Goal: Communication & Community: Share content

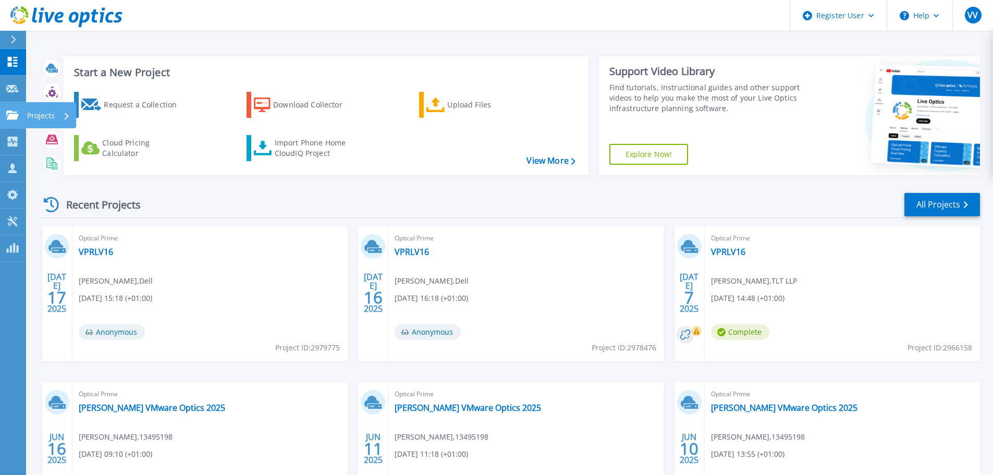
click at [15, 117] on icon at bounding box center [12, 114] width 13 height 9
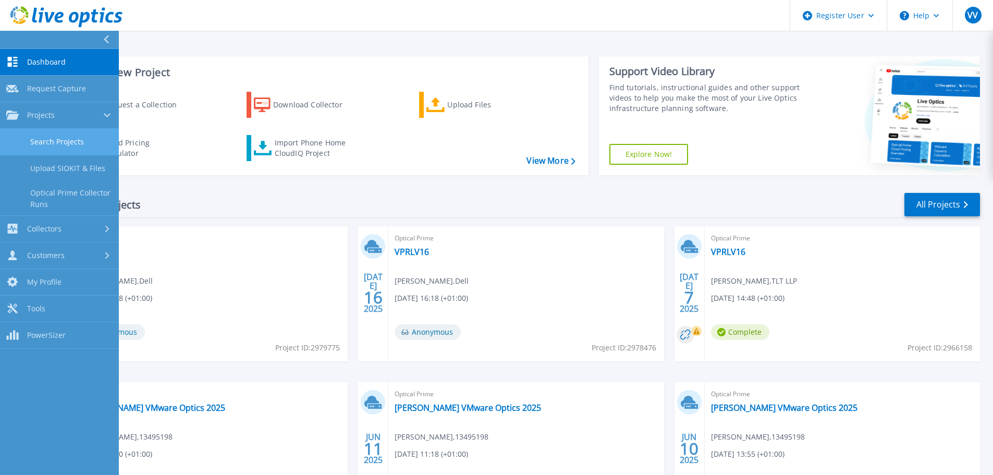
click at [39, 140] on link "Search Projects" at bounding box center [59, 142] width 119 height 27
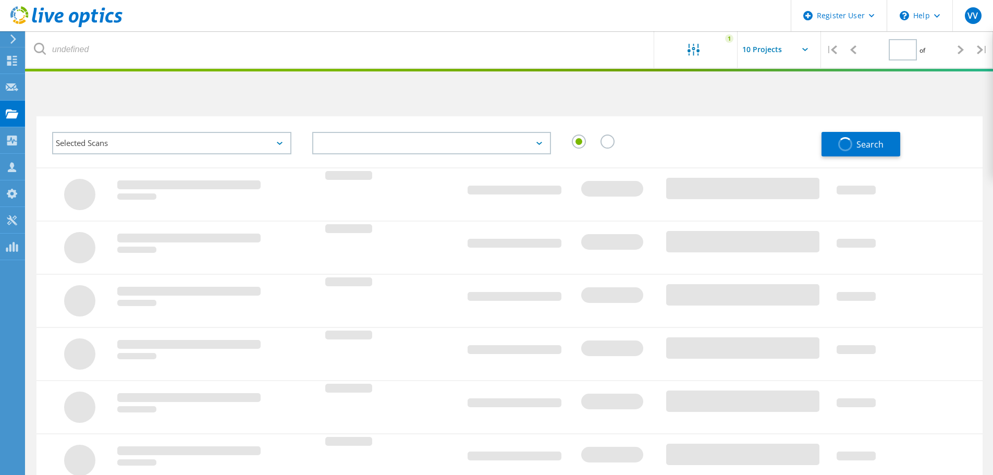
type input "1"
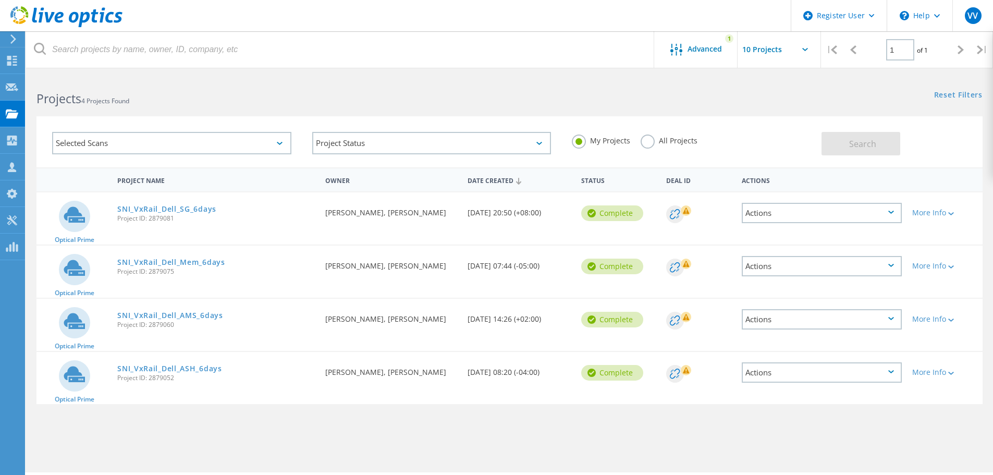
click at [653, 142] on label "All Projects" at bounding box center [669, 139] width 57 height 10
click at [0, 0] on input "All Projects" at bounding box center [0, 0] width 0 height 0
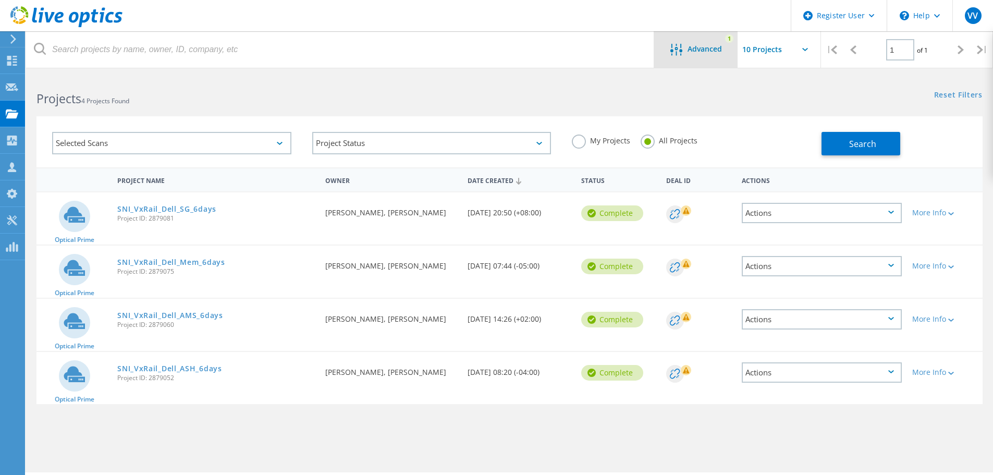
click at [693, 52] on span "Advanced" at bounding box center [704, 48] width 34 height 7
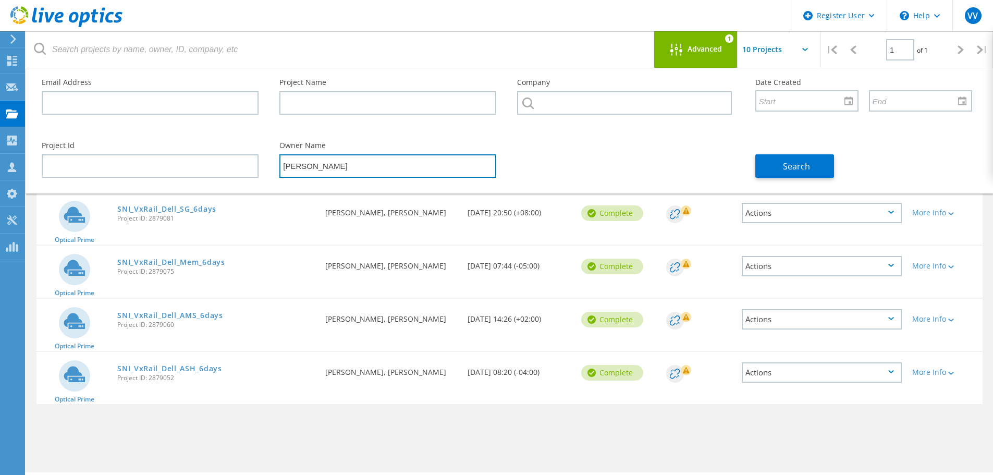
drag, startPoint x: 326, startPoint y: 172, endPoint x: 282, endPoint y: 164, distance: 45.0
click at [282, 164] on input "Susairaj" at bounding box center [387, 165] width 217 height 23
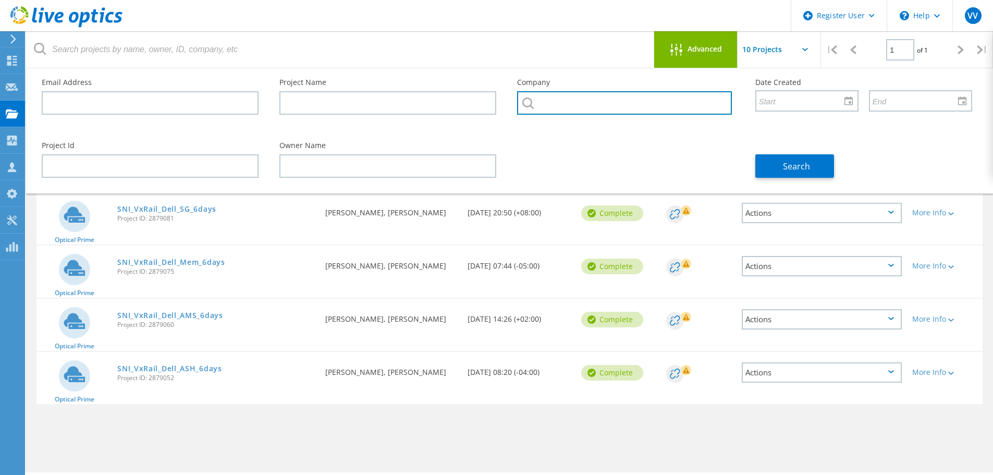
click at [568, 105] on input "text" at bounding box center [624, 102] width 214 height 23
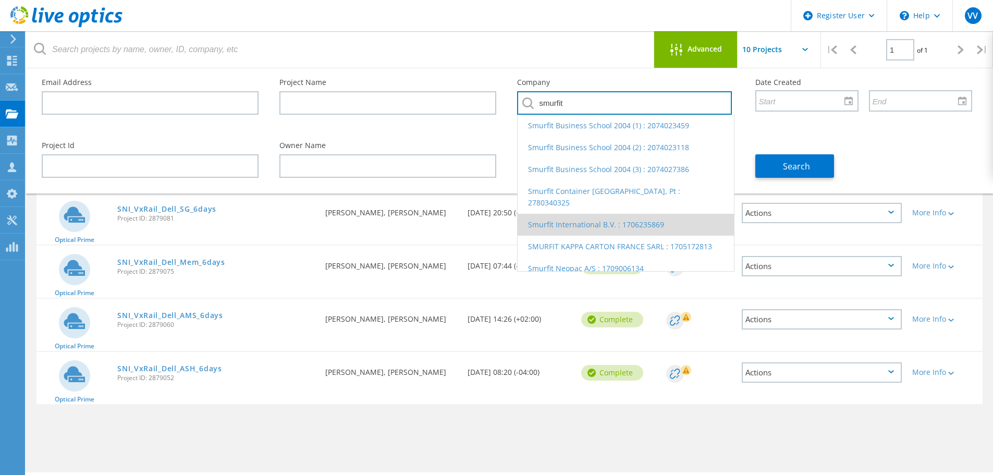
scroll to position [29, 0]
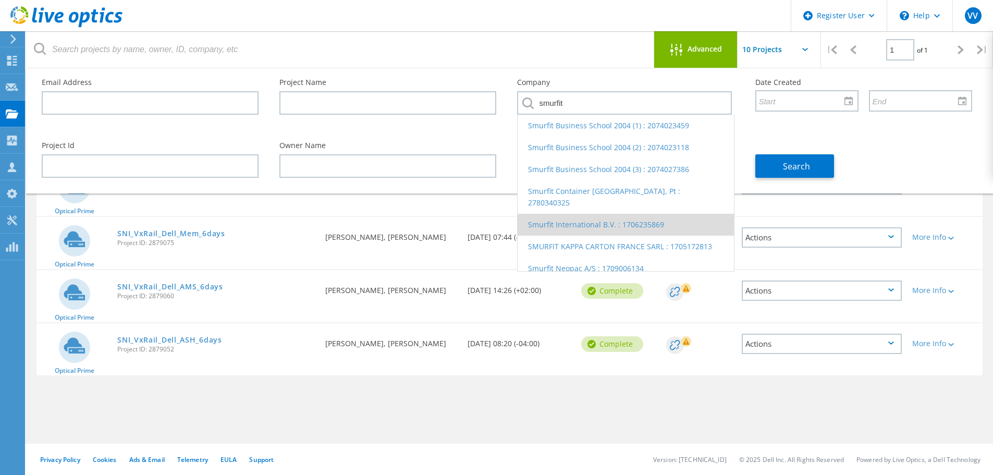
click at [536, 214] on li "Smurfit International B.V. : 1706235869" at bounding box center [626, 225] width 216 height 22
type input "Smurfit International B.V. : 1706235869"
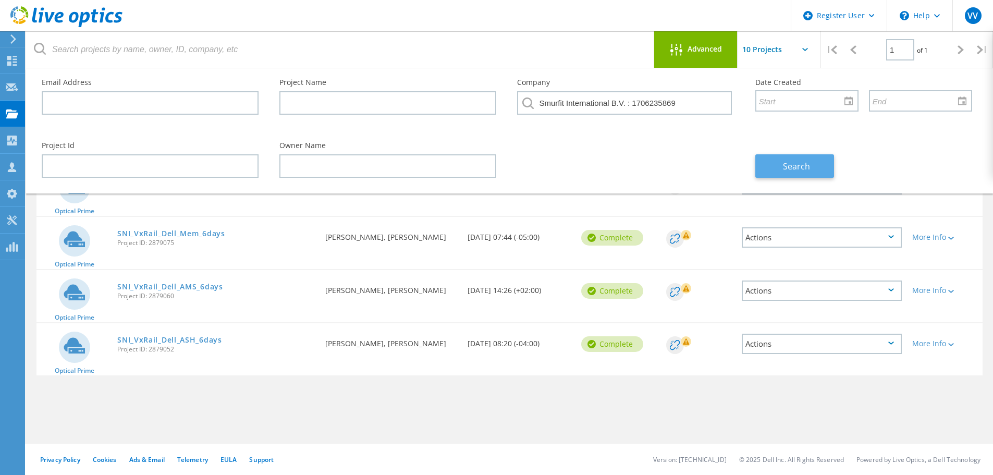
click at [802, 168] on span "Search" at bounding box center [796, 166] width 27 height 11
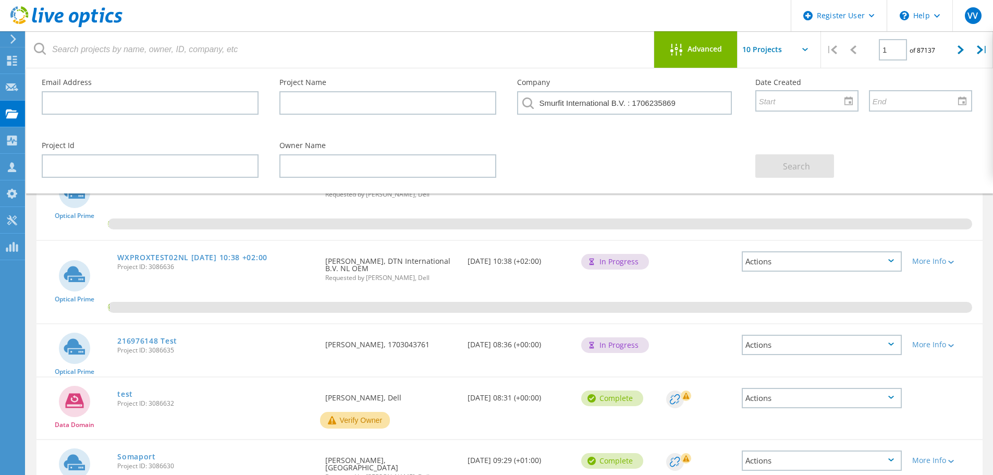
scroll to position [208, 0]
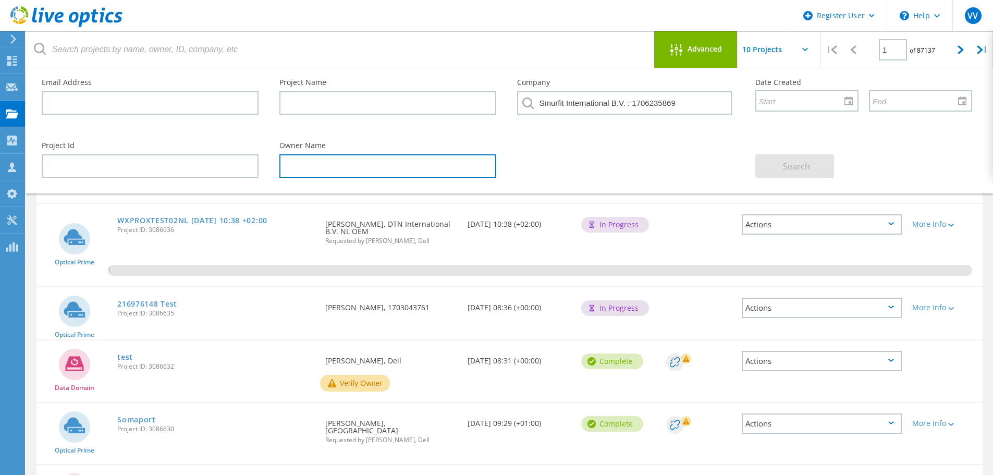
click at [346, 166] on input "text" at bounding box center [387, 165] width 217 height 23
type input "Charles Simes"
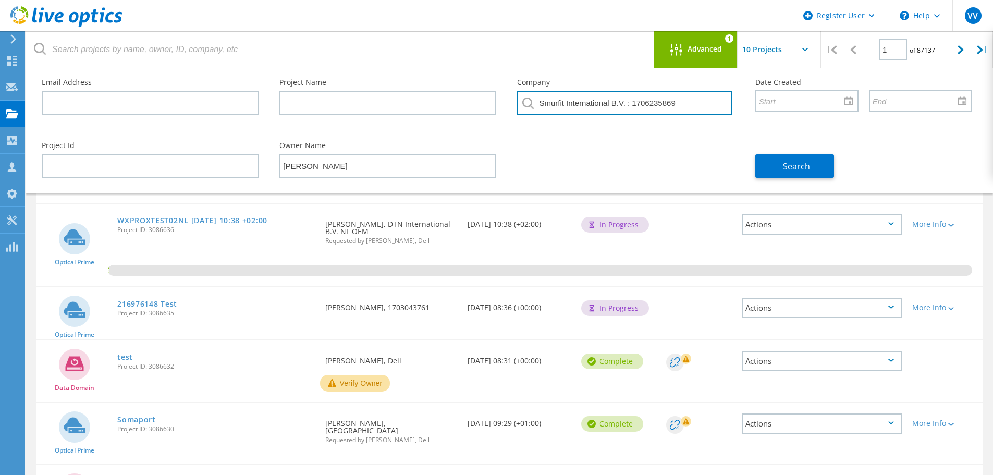
drag, startPoint x: 689, startPoint y: 100, endPoint x: 501, endPoint y: 95, distance: 188.2
click at [501, 95] on div "Email Address Project Name Company Smurfit International B.V. : 1706235869 Date…" at bounding box center [506, 99] width 951 height 63
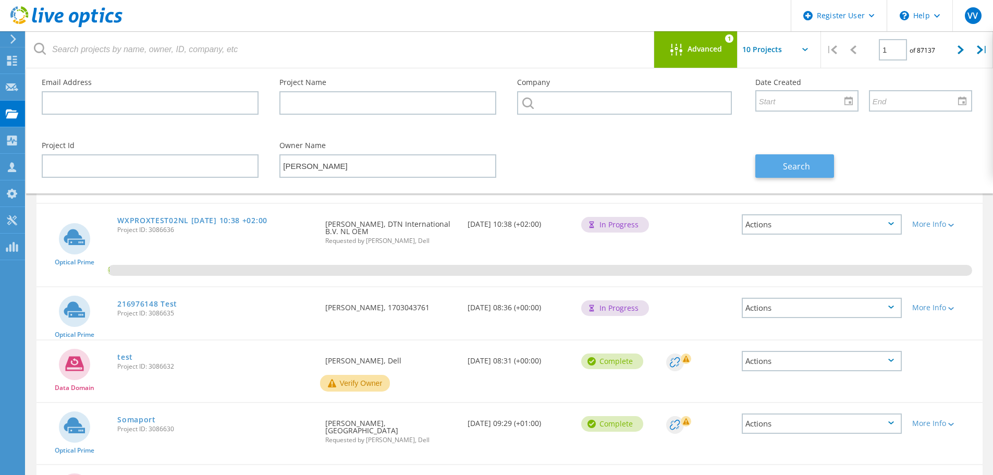
click at [782, 163] on button "Search" at bounding box center [794, 165] width 79 height 23
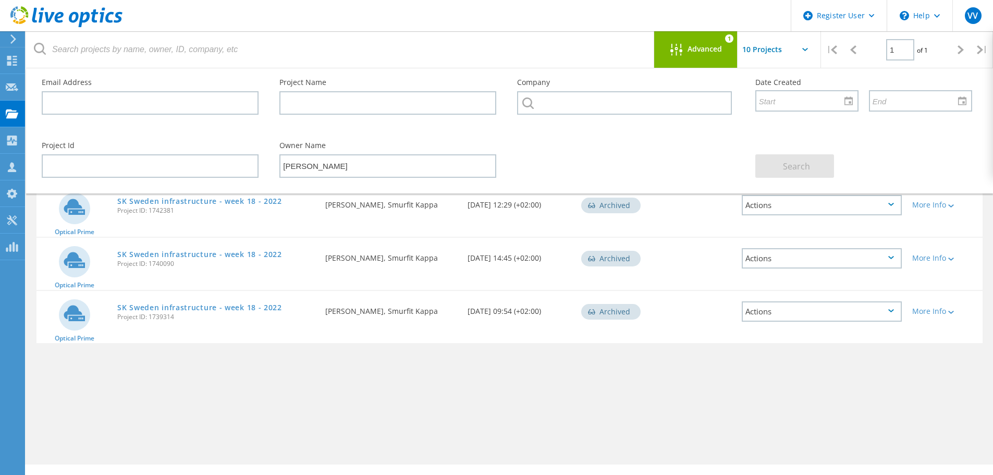
scroll to position [0, 0]
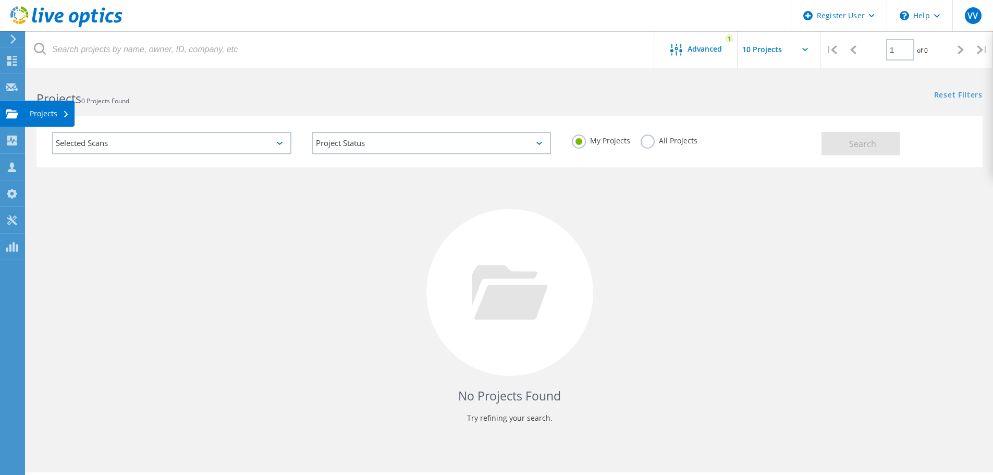
click at [16, 118] on use at bounding box center [12, 113] width 13 height 9
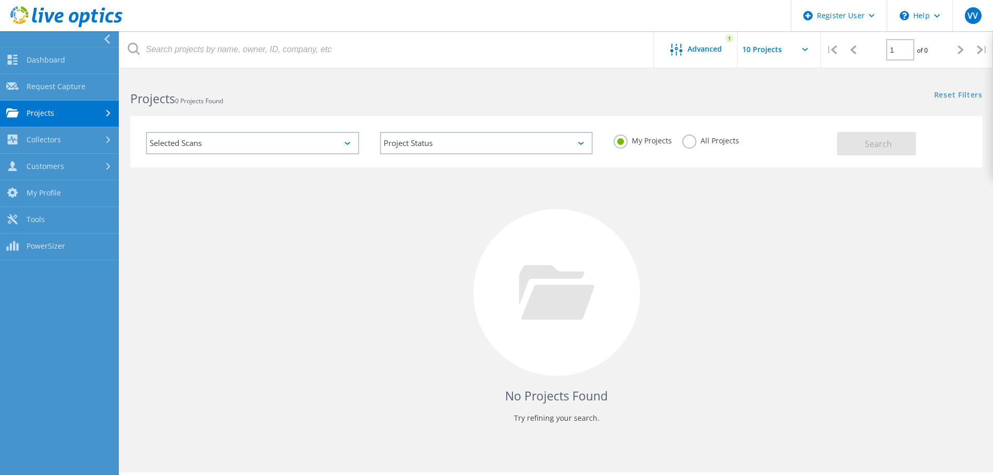
click at [40, 112] on link "Projects" at bounding box center [59, 114] width 119 height 27
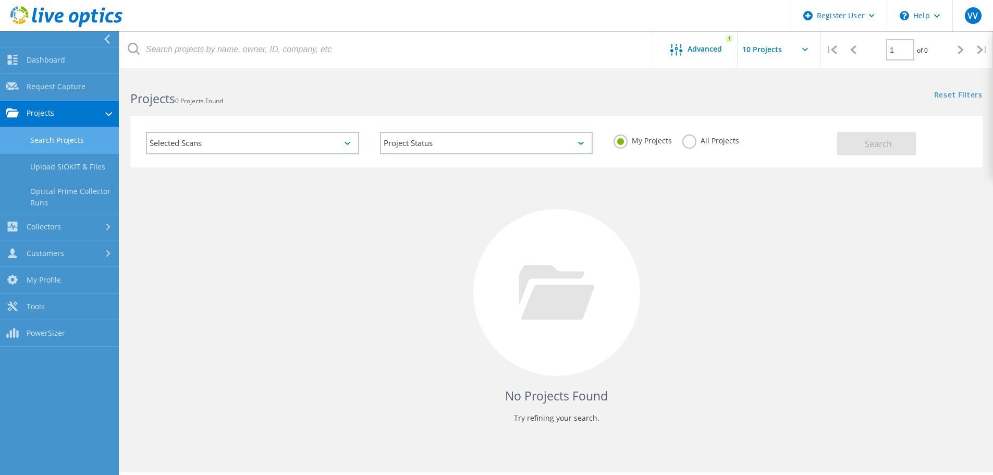
click at [52, 139] on link "Search Projects" at bounding box center [59, 140] width 119 height 27
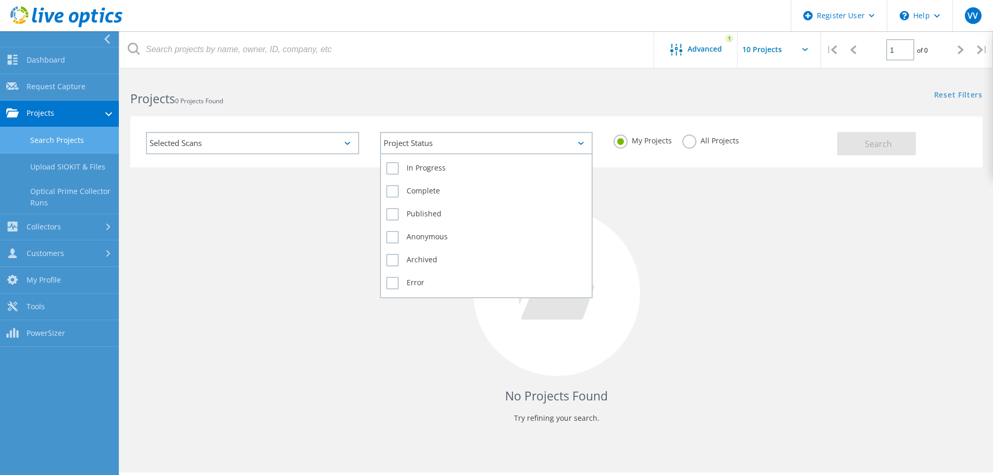
click at [444, 151] on div "Project Status" at bounding box center [486, 143] width 213 height 22
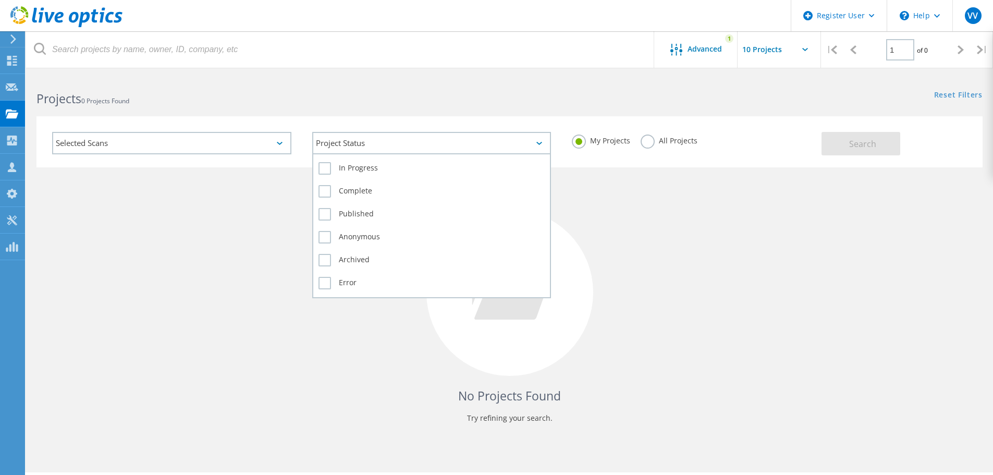
click at [443, 147] on div "Project Status" at bounding box center [431, 143] width 239 height 22
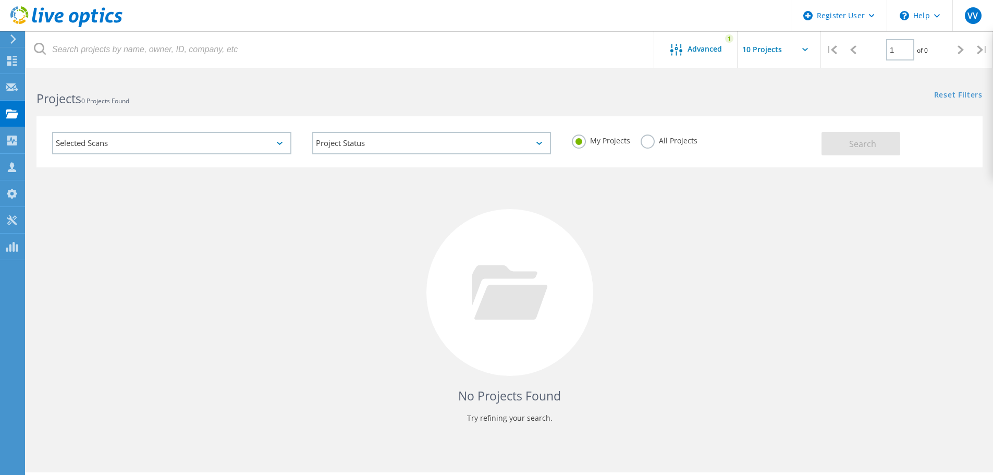
click at [648, 138] on label "All Projects" at bounding box center [669, 139] width 57 height 10
click at [0, 0] on input "All Projects" at bounding box center [0, 0] width 0 height 0
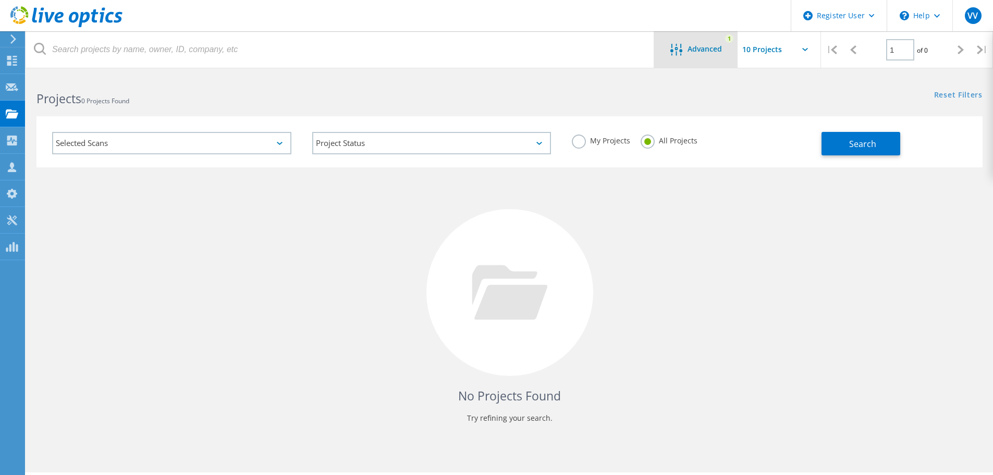
click at [678, 53] on icon at bounding box center [676, 50] width 12 height 12
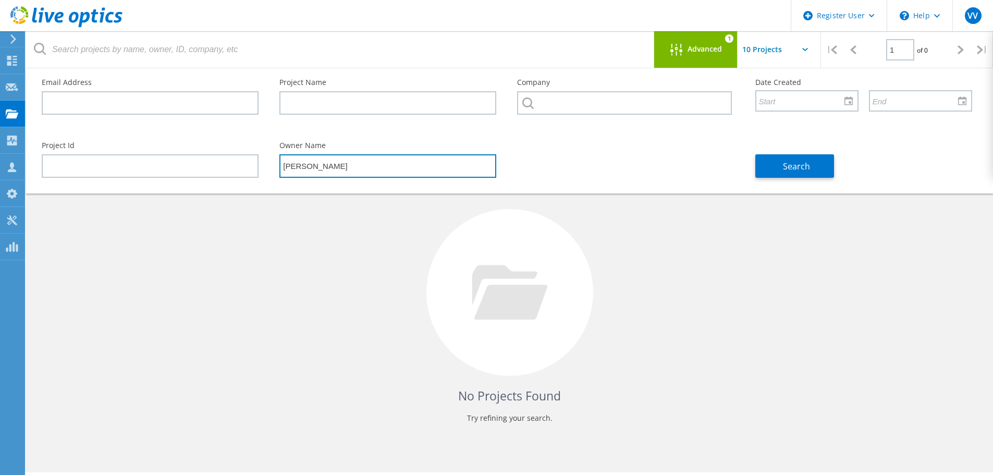
drag, startPoint x: 360, startPoint y: 164, endPoint x: 293, endPoint y: 163, distance: 66.7
click at [346, 164] on input "Charles Simes" at bounding box center [387, 165] width 217 height 23
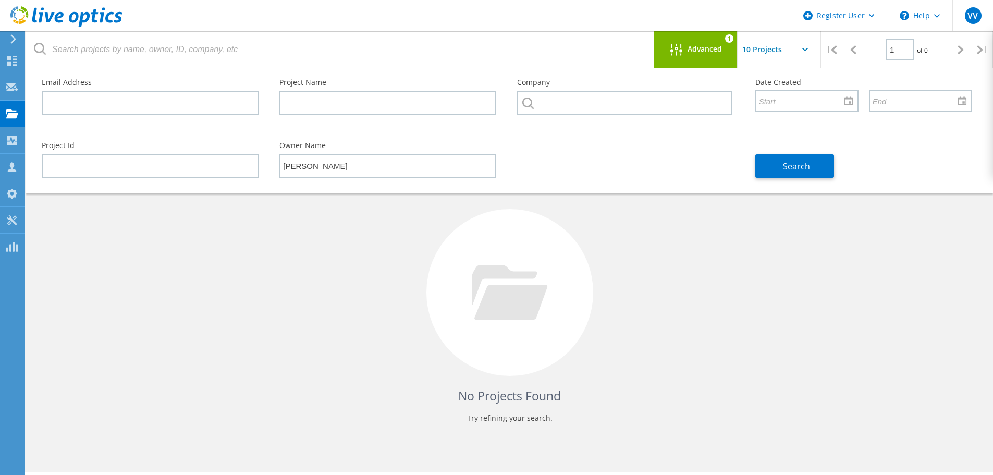
click at [274, 161] on div "Owner Name Charles Simes" at bounding box center [388, 159] width 238 height 57
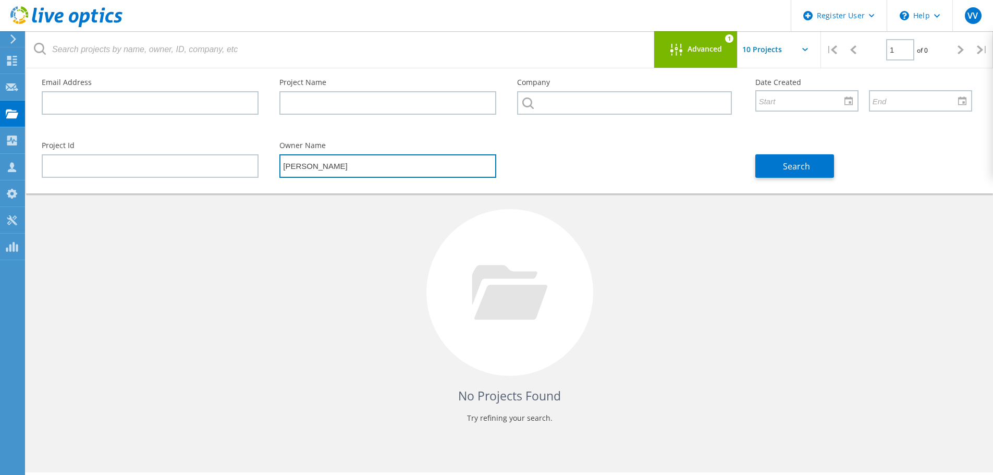
drag, startPoint x: 343, startPoint y: 167, endPoint x: 282, endPoint y: 166, distance: 61.0
click at [282, 166] on input "Charles Simes" at bounding box center [387, 165] width 217 height 23
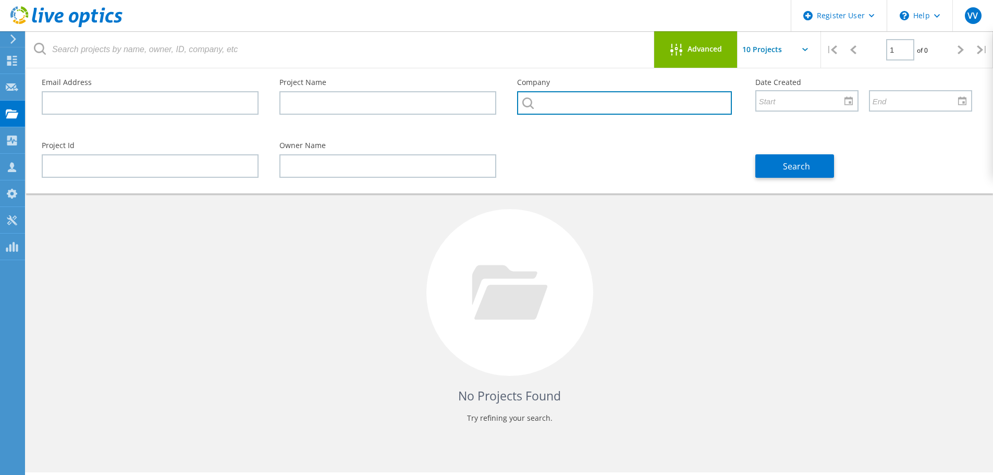
click at [552, 103] on input "text" at bounding box center [624, 102] width 214 height 23
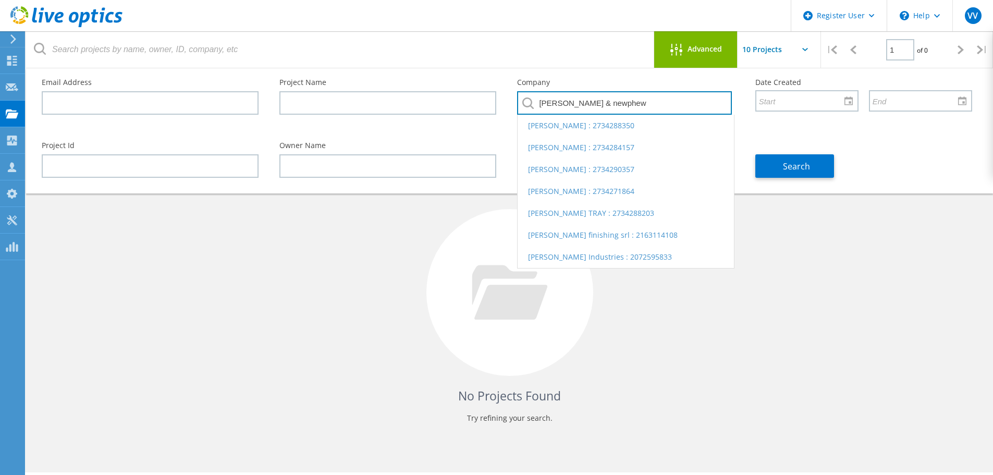
click at [585, 103] on input "smith & newphew" at bounding box center [624, 102] width 214 height 23
click at [629, 103] on input "smith & nephew" at bounding box center [624, 102] width 214 height 23
type input "smith & nephew"
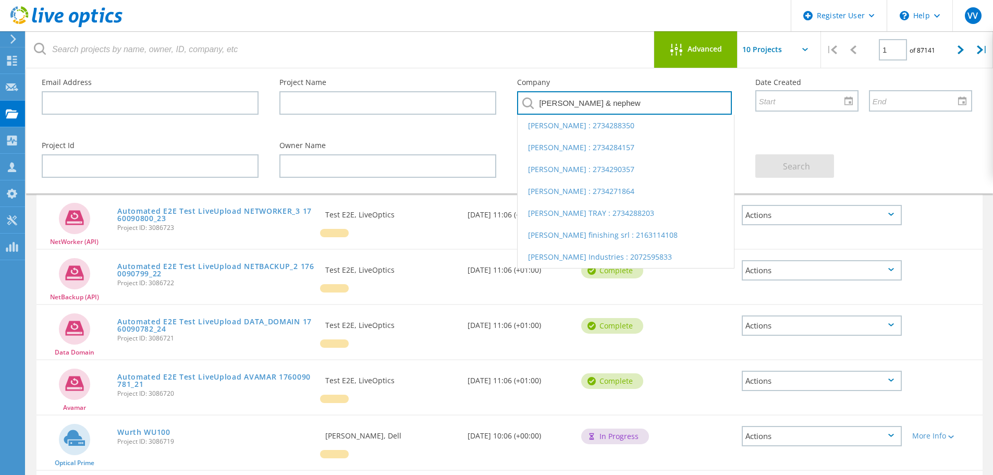
scroll to position [102, 0]
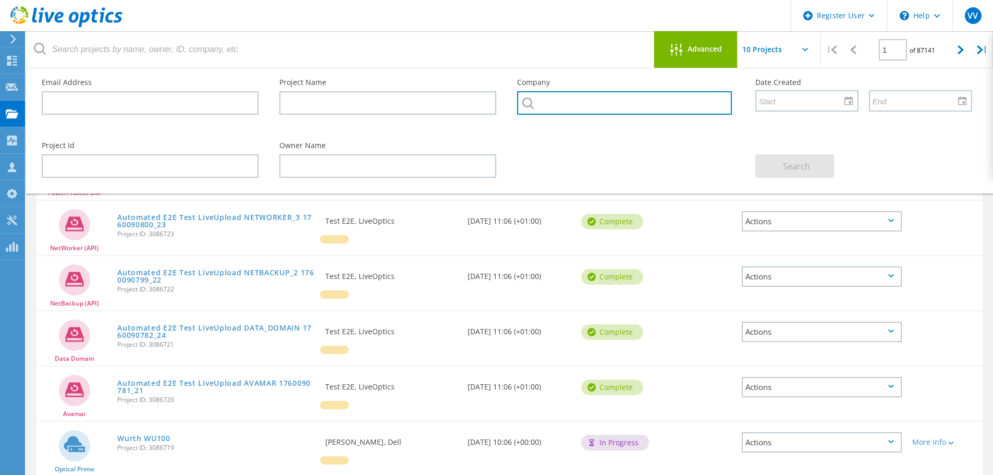
click at [582, 101] on input "text" at bounding box center [624, 102] width 214 height 23
type input "AMS"
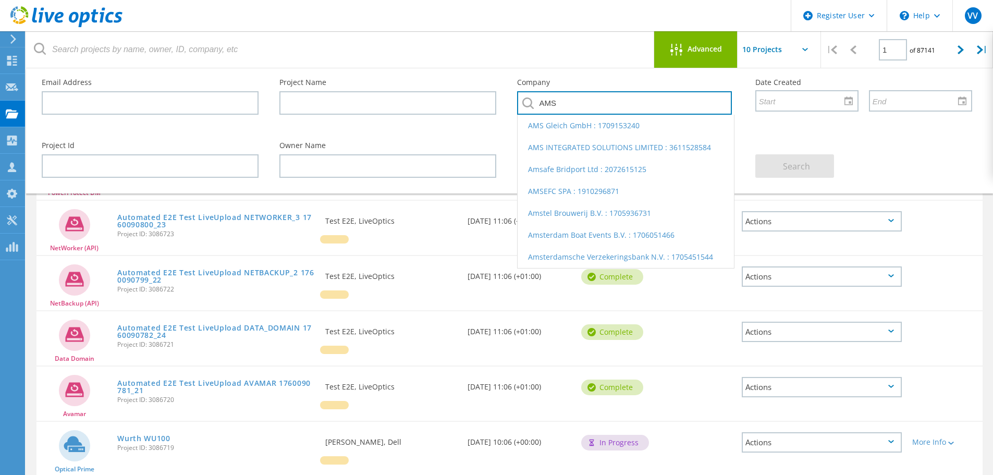
drag, startPoint x: 566, startPoint y: 103, endPoint x: 517, endPoint y: 109, distance: 49.3
click at [516, 107] on div "Company AMS AMS Gleich GmbH : 1709153240 AMS INTEGRATED SOLUTIONS LIMITED : 361…" at bounding box center [626, 99] width 238 height 63
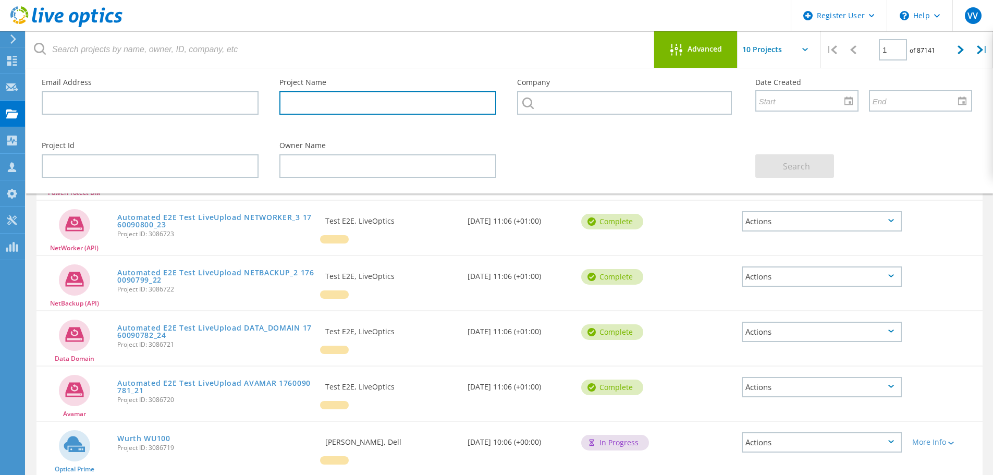
click at [301, 103] on input "text" at bounding box center [387, 102] width 217 height 23
type input "AMS"
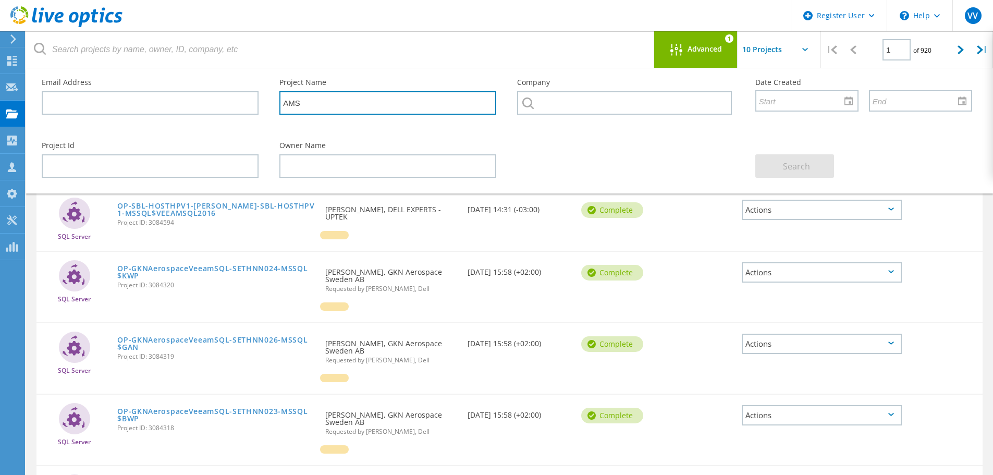
scroll to position [0, 0]
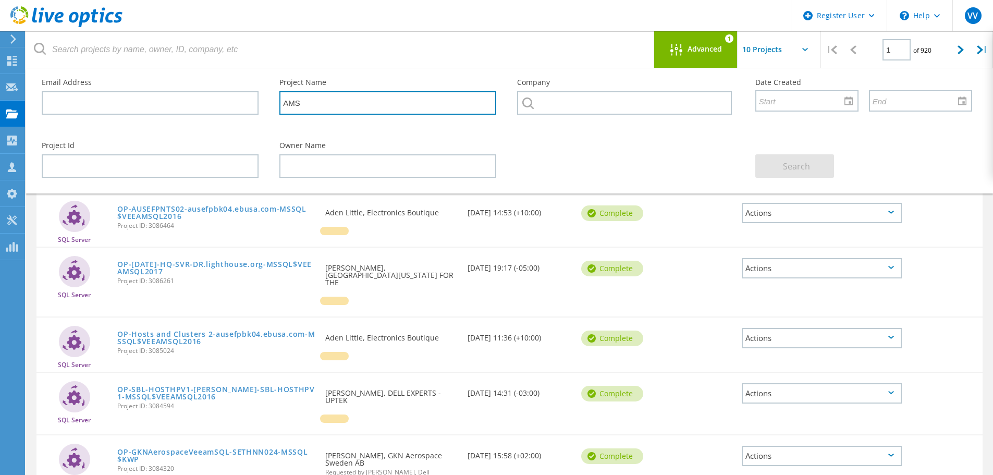
drag, startPoint x: 306, startPoint y: 104, endPoint x: 273, endPoint y: 103, distance: 33.4
click at [273, 103] on div "Project Name AMS" at bounding box center [388, 96] width 238 height 57
click at [299, 109] on input "text" at bounding box center [387, 102] width 217 height 23
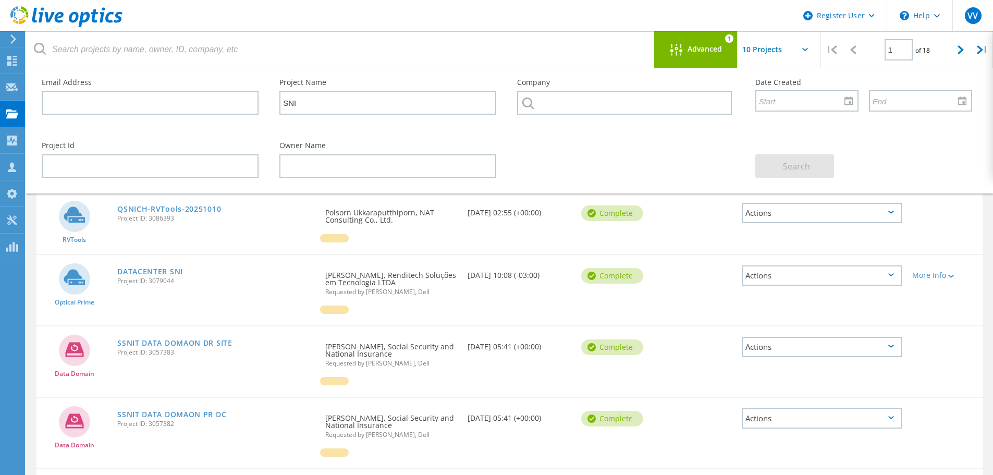
click at [717, 61] on div "Advanced 1" at bounding box center [695, 49] width 83 height 36
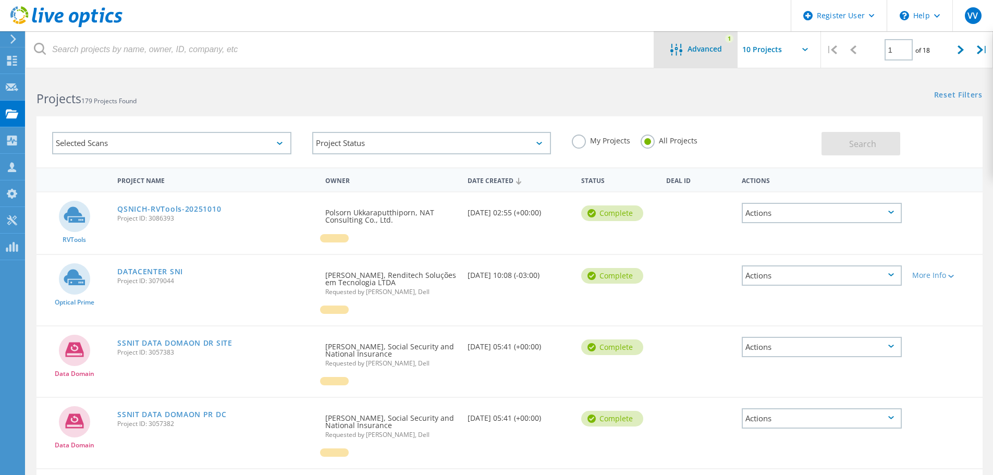
click at [717, 55] on div "Advanced" at bounding box center [695, 50] width 83 height 13
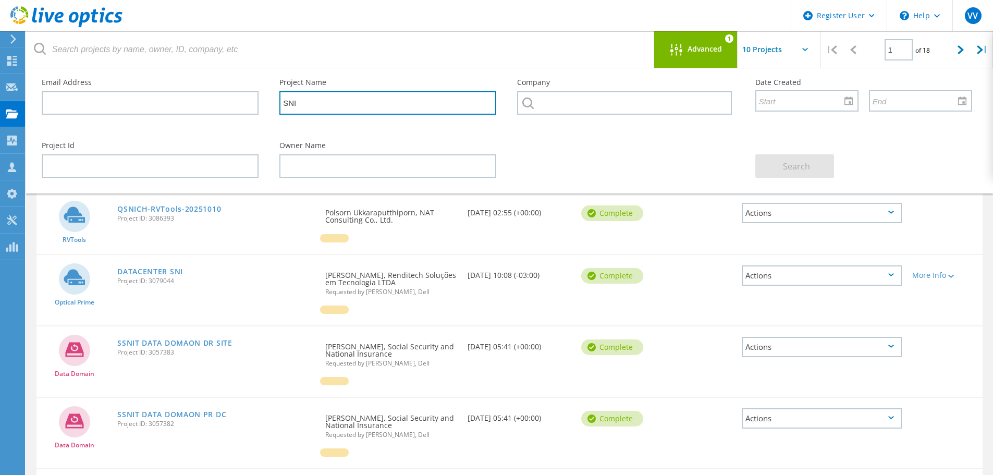
click at [349, 103] on input "SNI" at bounding box center [387, 102] width 217 height 23
type input "SNI_"
drag, startPoint x: 349, startPoint y: 101, endPoint x: 324, endPoint y: 102, distance: 24.5
click at [324, 102] on input "SNI_" at bounding box center [387, 102] width 217 height 23
drag, startPoint x: 321, startPoint y: 103, endPoint x: 265, endPoint y: 102, distance: 55.2
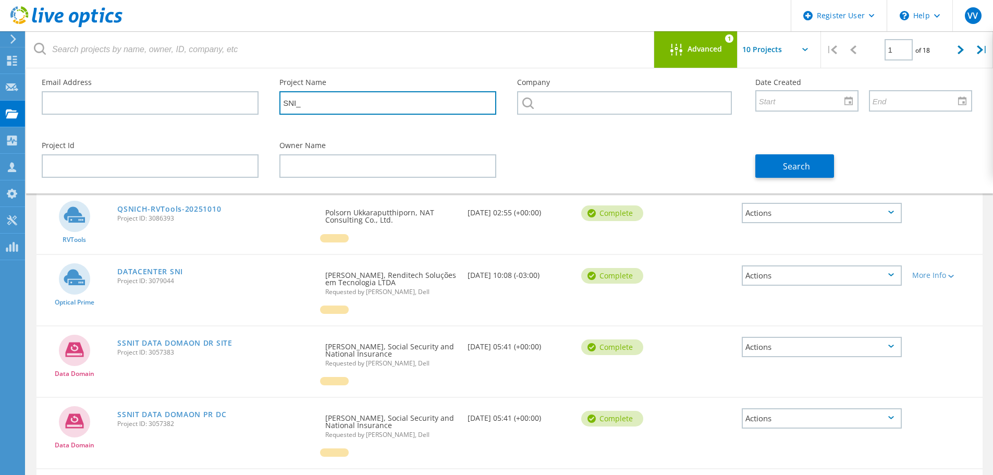
click at [265, 102] on div "Email Address Project Name SNI_ Company Date Created" at bounding box center [506, 99] width 951 height 63
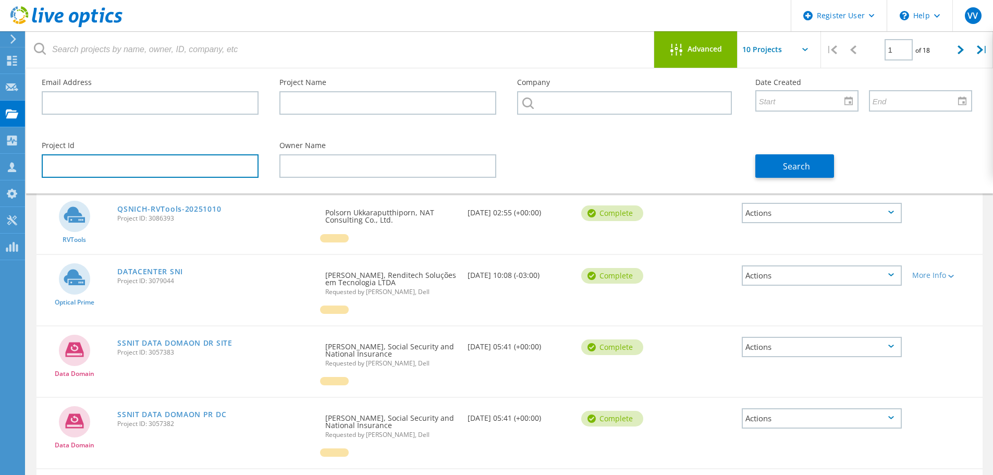
click at [157, 170] on input "text" at bounding box center [150, 165] width 217 height 23
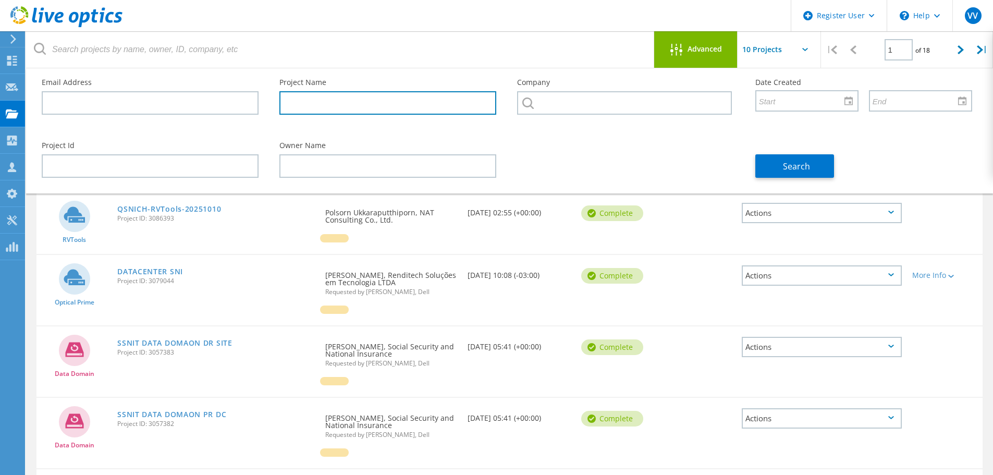
click at [366, 102] on input "text" at bounding box center [387, 102] width 217 height 23
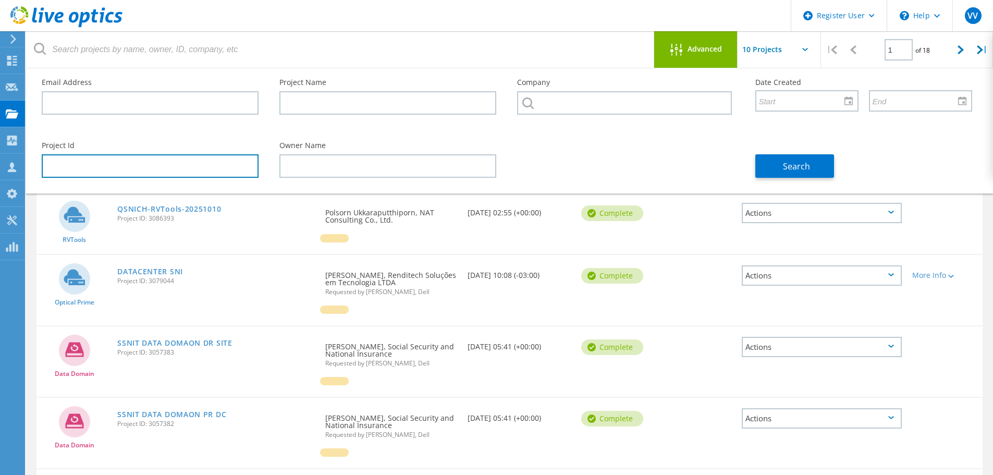
click at [96, 169] on input "text" at bounding box center [150, 165] width 217 height 23
type input "2879052"
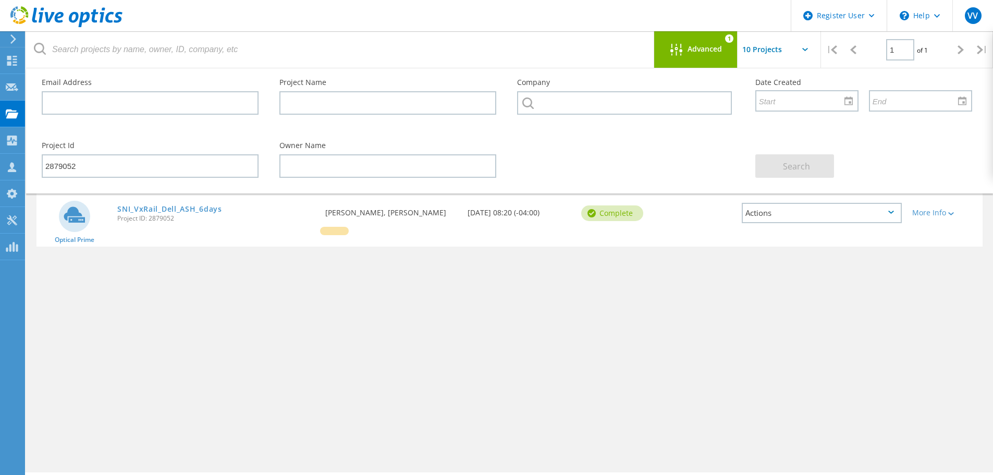
drag, startPoint x: 437, startPoint y: 213, endPoint x: 321, endPoint y: 212, distance: 116.8
click at [321, 212] on div "Requested By Johnson susairaj, Smith-nephew" at bounding box center [391, 209] width 142 height 34
click at [314, 212] on div "SNI_VxRail_Dell_ASH_6days Project ID: 2879052" at bounding box center [216, 212] width 208 height 40
click at [322, 211] on div "Requested By Johnson susairaj, Smith-nephew" at bounding box center [391, 209] width 142 height 34
drag, startPoint x: 322, startPoint y: 211, endPoint x: 373, endPoint y: 212, distance: 51.1
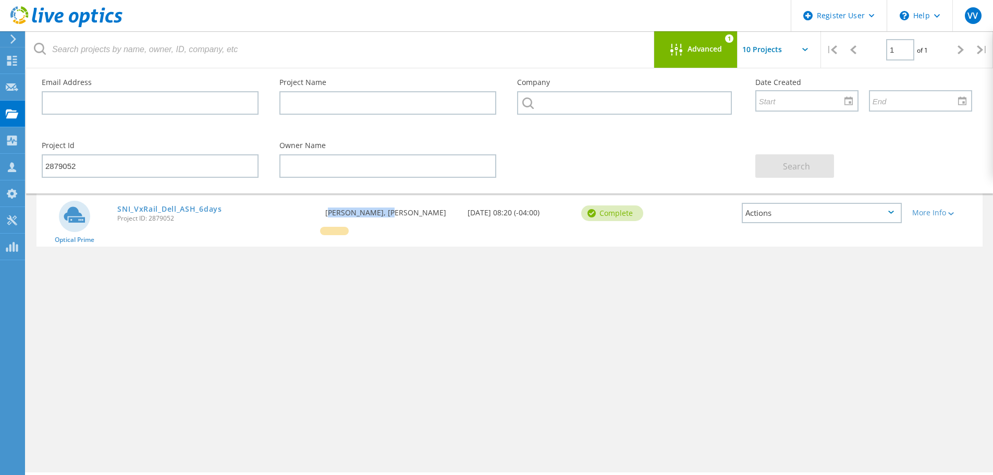
click at [373, 212] on div "Requested By Johnson susairaj, Smith-nephew" at bounding box center [391, 209] width 142 height 34
copy div "Johnson susairaj"
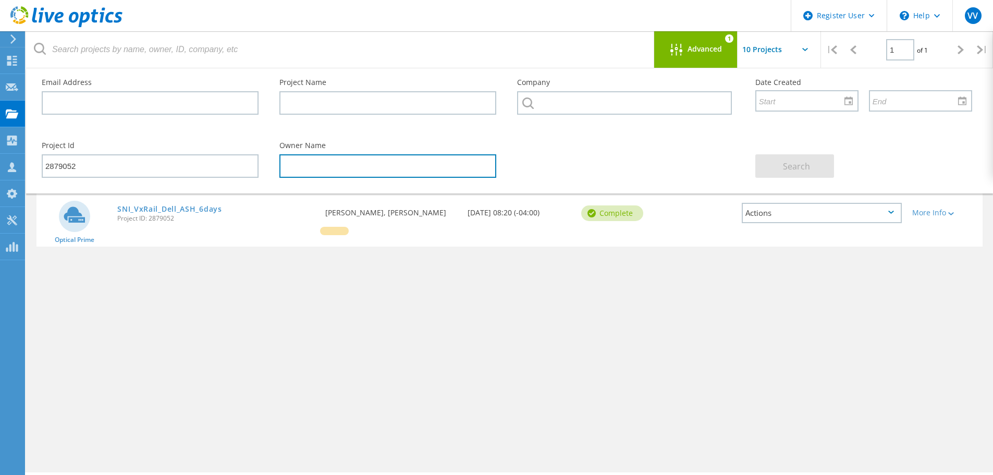
click at [330, 162] on input "text" at bounding box center [387, 165] width 217 height 23
paste input "Johnson susairaj"
type input "Johnson susairaj"
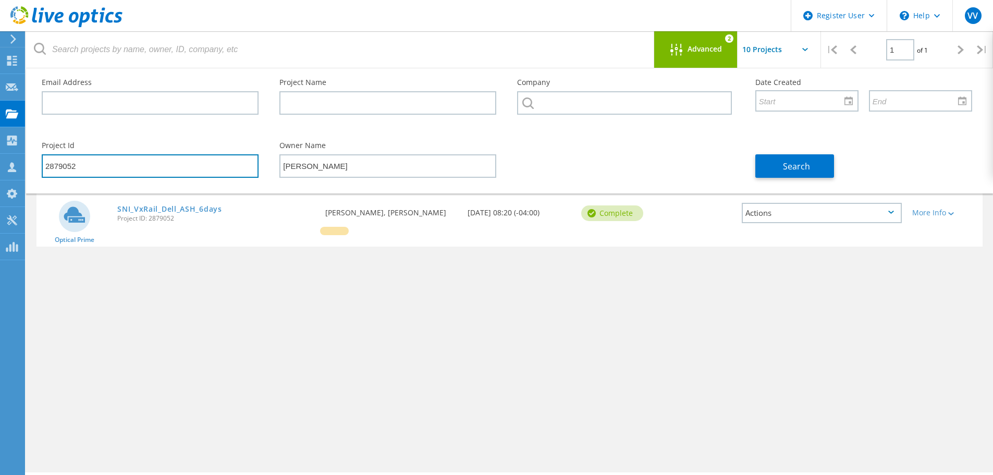
drag, startPoint x: 118, startPoint y: 166, endPoint x: 35, endPoint y: 160, distance: 82.5
click at [35, 160] on div "Project Id 2879052" at bounding box center [150, 159] width 238 height 57
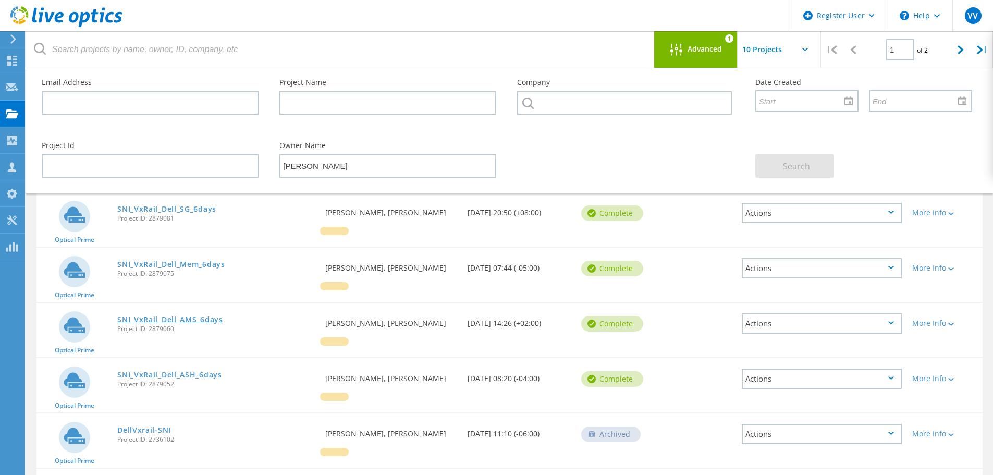
click at [159, 321] on link "SNI_VxRail_Dell_AMS_6days" at bounding box center [170, 319] width 106 height 7
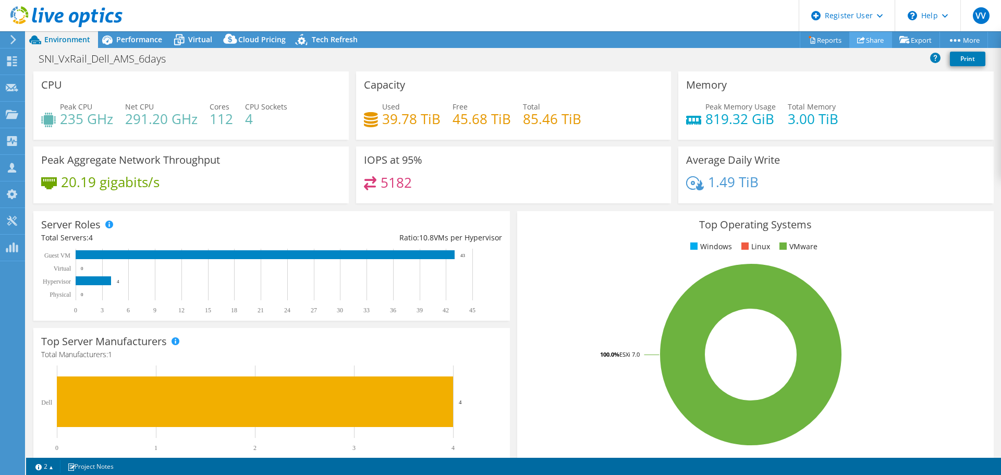
click at [863, 41] on link "Share" at bounding box center [870, 40] width 43 height 16
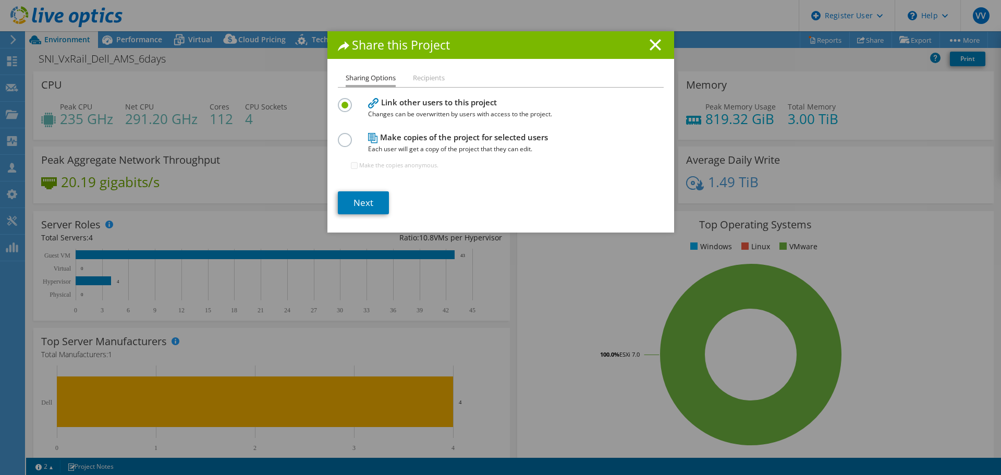
click at [342, 136] on label at bounding box center [347, 134] width 18 height 3
click at [0, 0] on input "radio" at bounding box center [0, 0] width 0 height 0
click at [355, 204] on link "Next" at bounding box center [363, 202] width 51 height 23
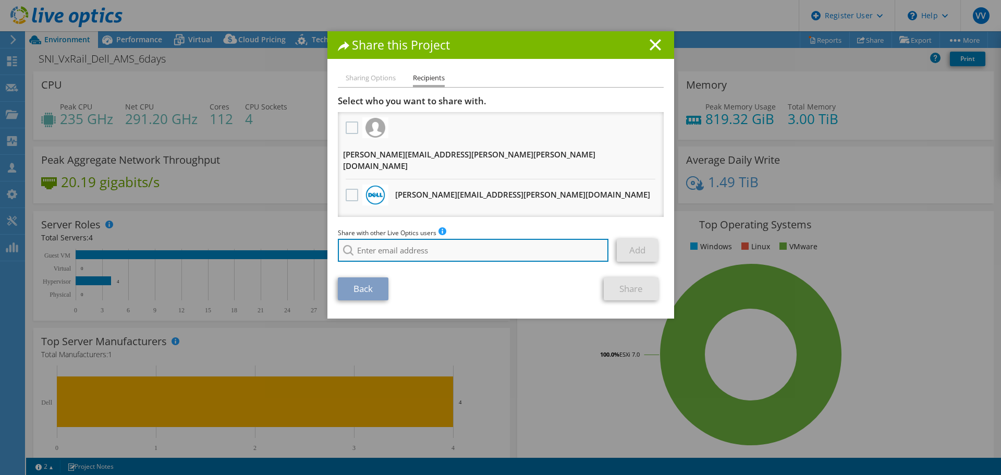
click at [389, 239] on input "search" at bounding box center [473, 250] width 271 height 23
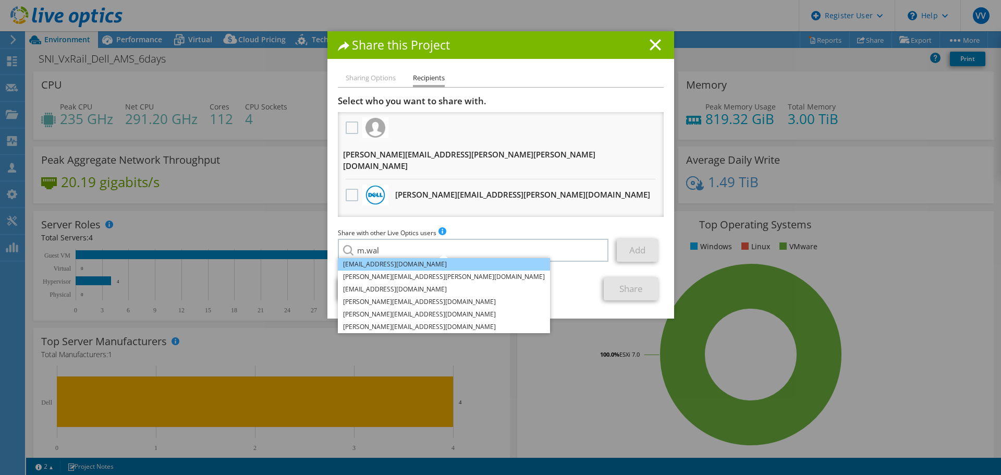
click at [382, 258] on li "m.walbank@uk.cdw.com" at bounding box center [444, 264] width 212 height 13
type input "m.walbank@uk.cdw.com"
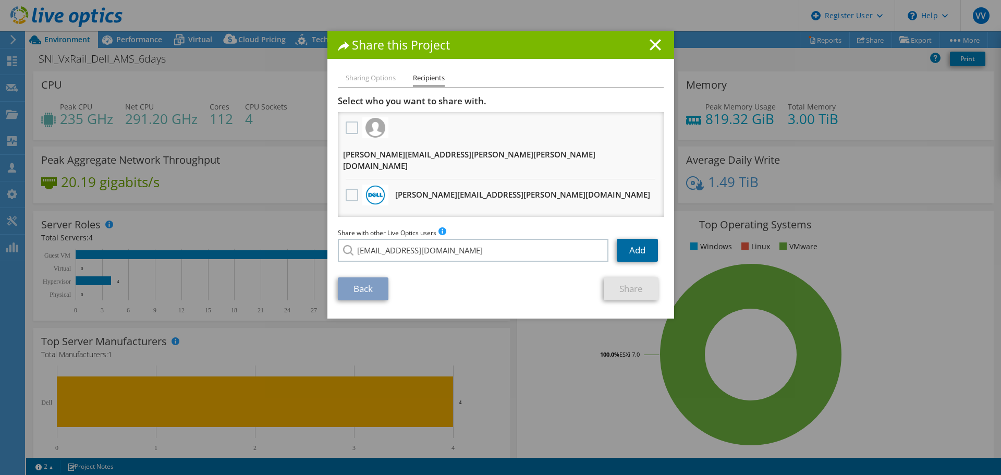
click at [636, 239] on link "Add" at bounding box center [637, 250] width 41 height 23
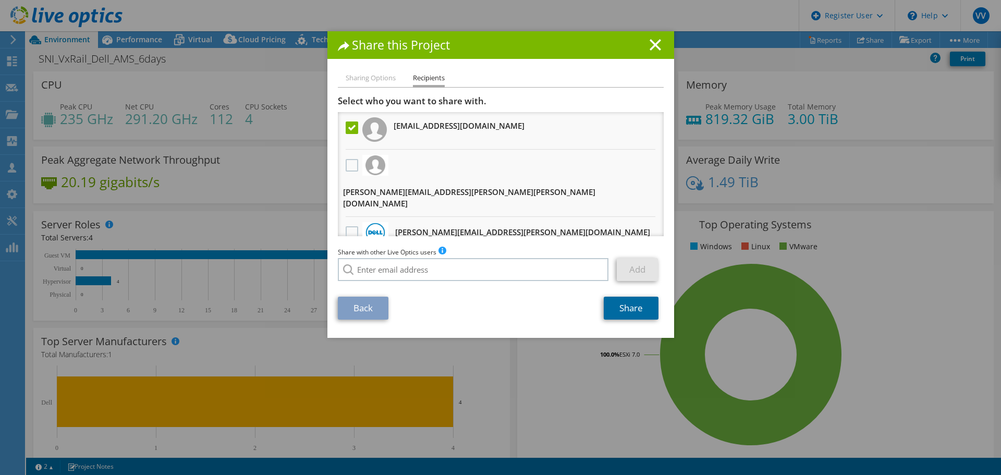
click at [626, 297] on link "Share" at bounding box center [631, 308] width 55 height 23
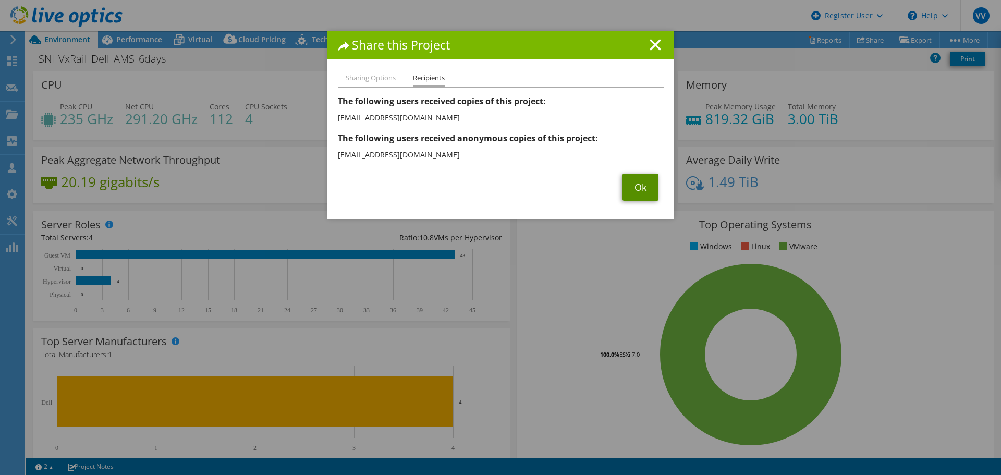
click at [634, 191] on link "Ok" at bounding box center [640, 187] width 36 height 27
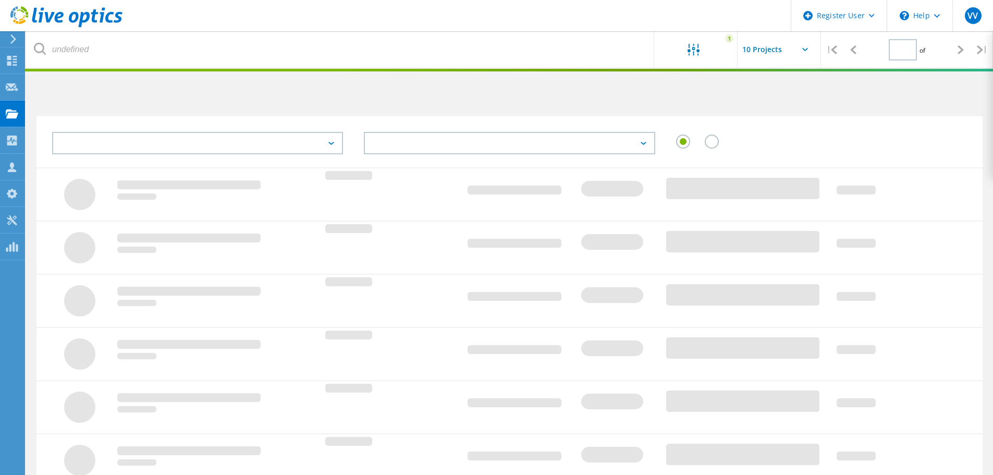
type input "1"
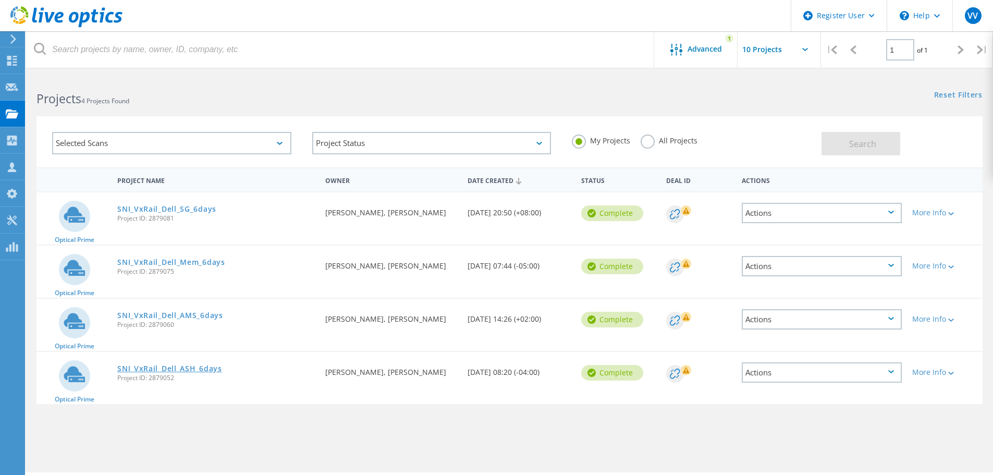
click at [192, 372] on link "SNI_VxRail_Dell_ASH_6days" at bounding box center [169, 368] width 105 height 7
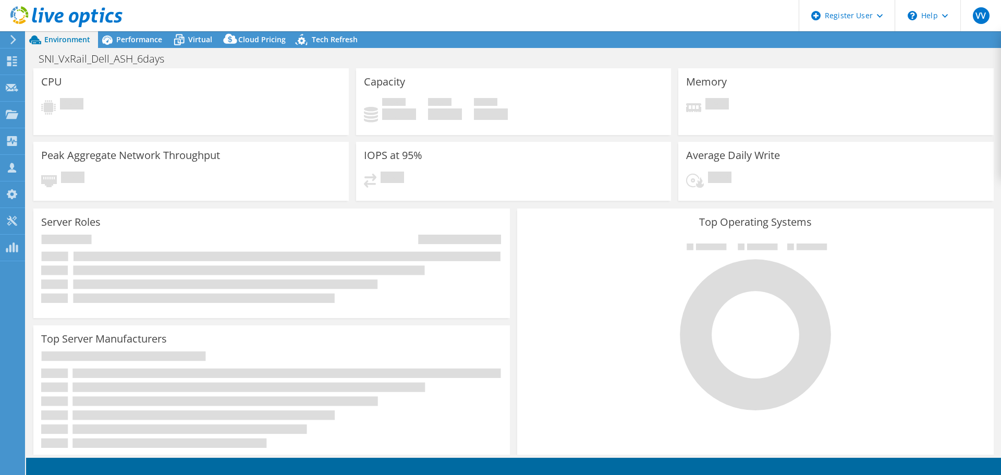
select select "USD"
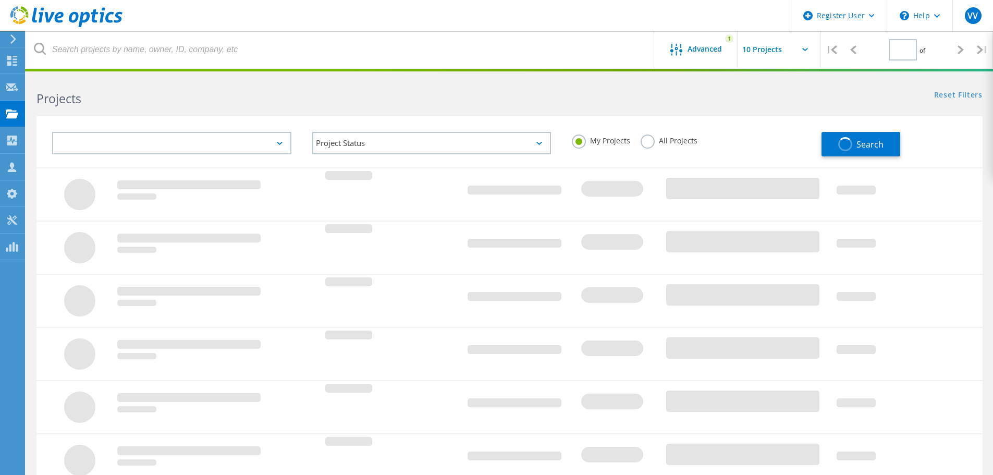
type input "1"
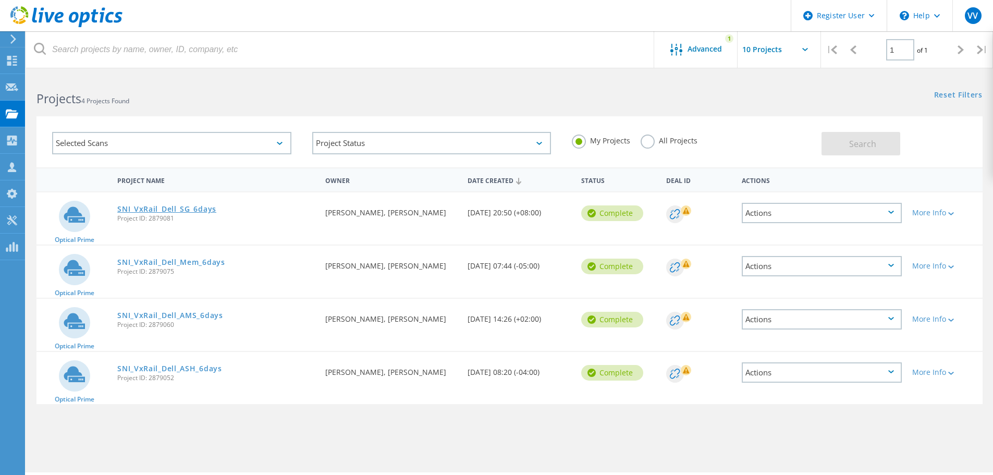
click at [187, 209] on link "SNI_VxRail_Dell_SG_6days" at bounding box center [166, 208] width 99 height 7
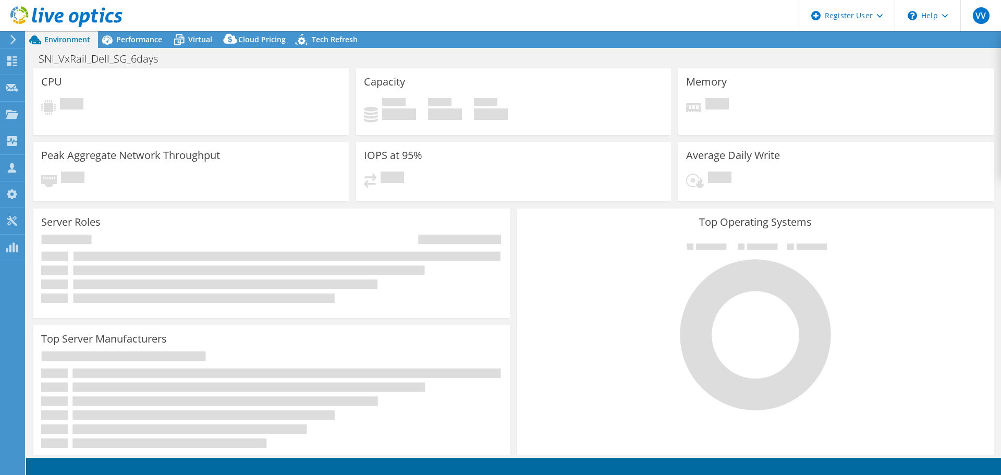
select select "USD"
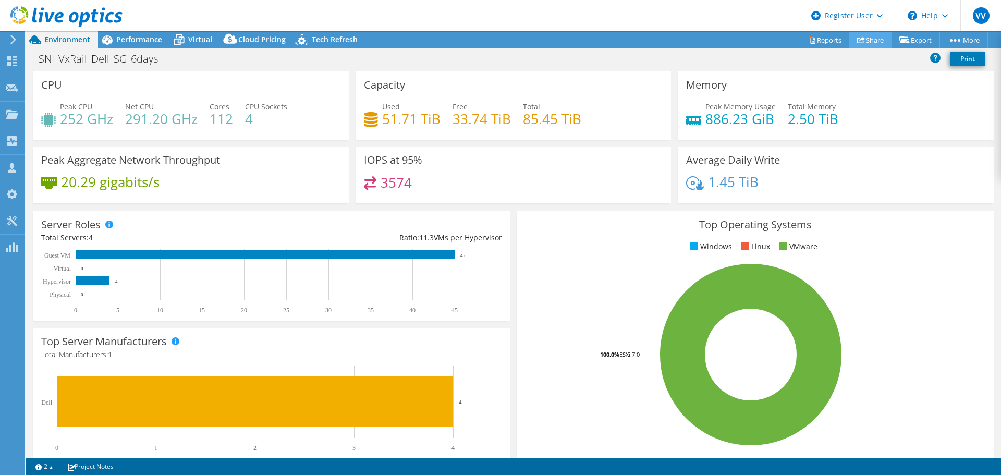
click at [872, 41] on link "Share" at bounding box center [870, 40] width 43 height 16
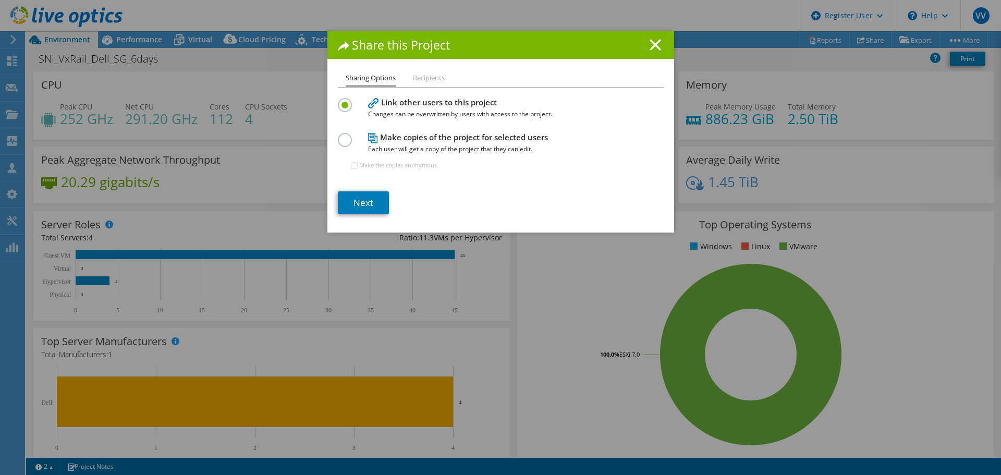
drag, startPoint x: 345, startPoint y: 141, endPoint x: 346, endPoint y: 146, distance: 5.3
click at [346, 136] on label at bounding box center [347, 134] width 18 height 3
click at [0, 0] on input "radio" at bounding box center [0, 0] width 0 height 0
click at [357, 203] on link "Next" at bounding box center [363, 202] width 51 height 23
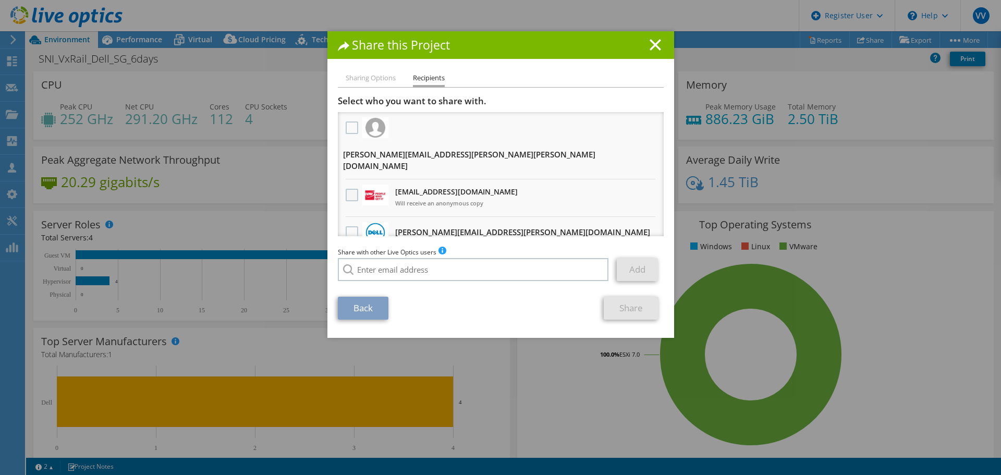
click at [346, 189] on label at bounding box center [353, 195] width 15 height 13
click at [0, 0] on input "checkbox" at bounding box center [0, 0] width 0 height 0
click at [635, 297] on link "Share" at bounding box center [631, 308] width 55 height 23
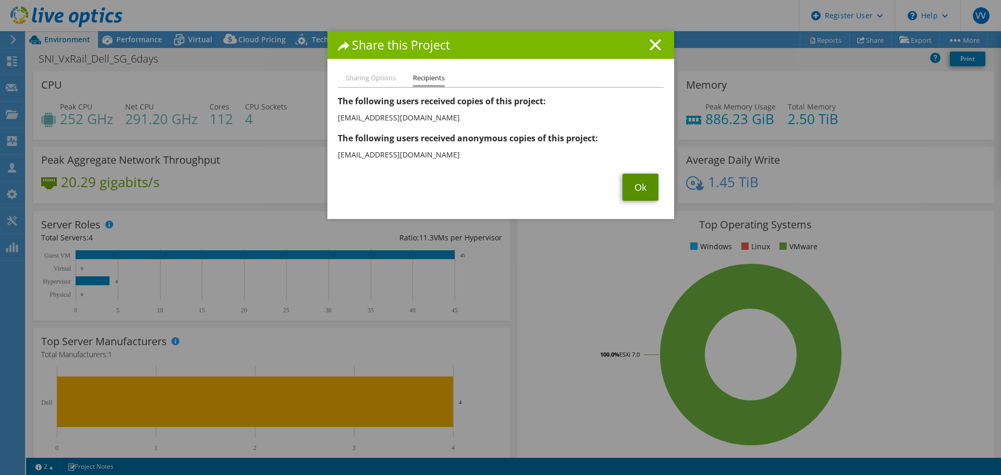
click at [625, 188] on link "Ok" at bounding box center [640, 187] width 36 height 27
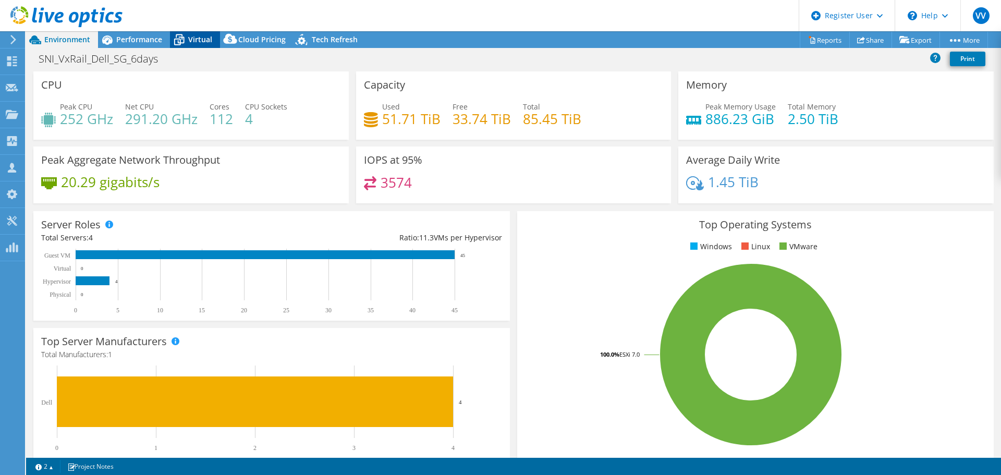
click at [207, 38] on span "Virtual" at bounding box center [200, 39] width 24 height 10
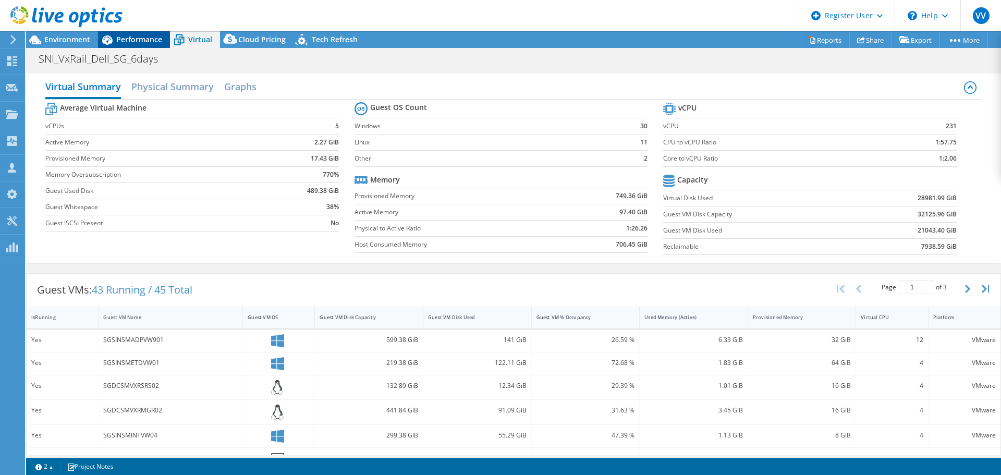
click at [126, 39] on span "Performance" at bounding box center [139, 39] width 46 height 10
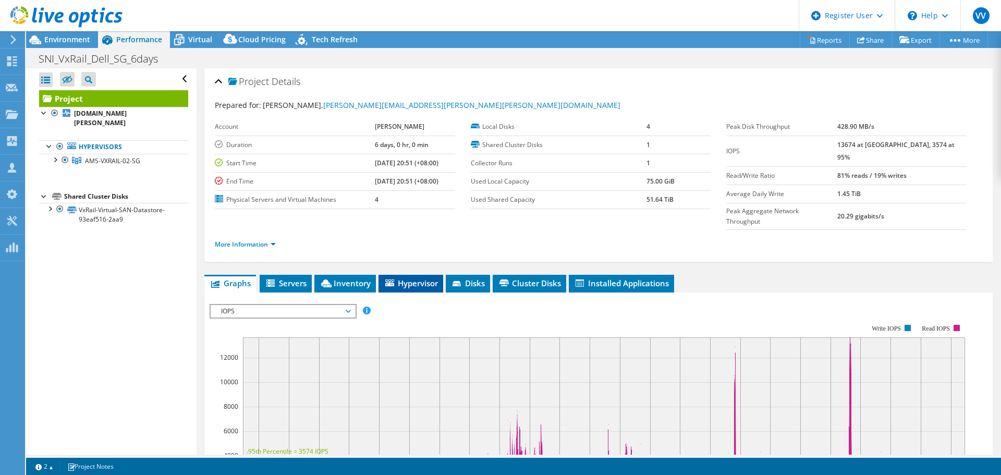
click at [413, 278] on span "Hypervisor" at bounding box center [411, 283] width 54 height 10
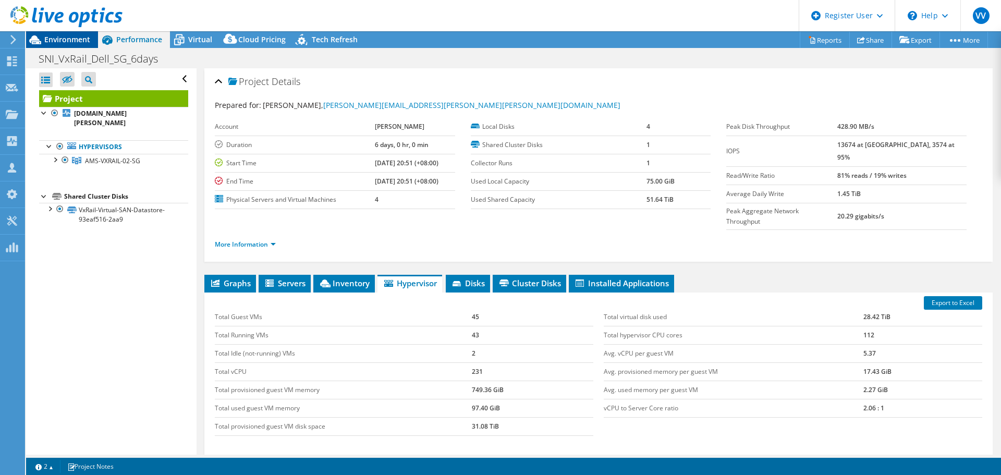
click at [76, 42] on span "Environment" at bounding box center [67, 39] width 46 height 10
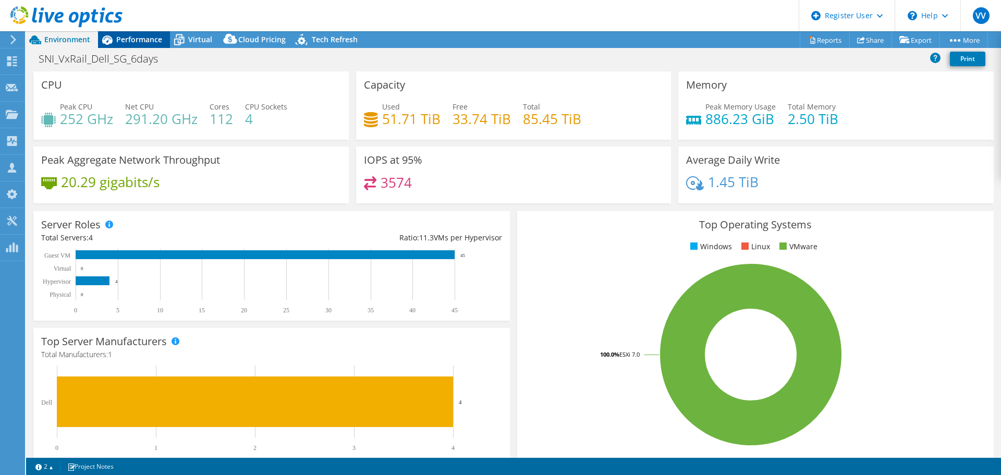
click at [121, 42] on span "Performance" at bounding box center [139, 39] width 46 height 10
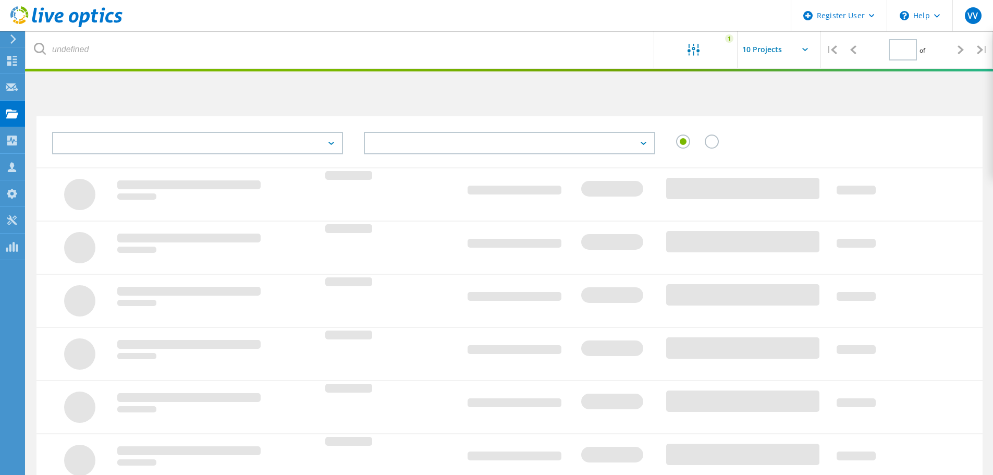
type input "1"
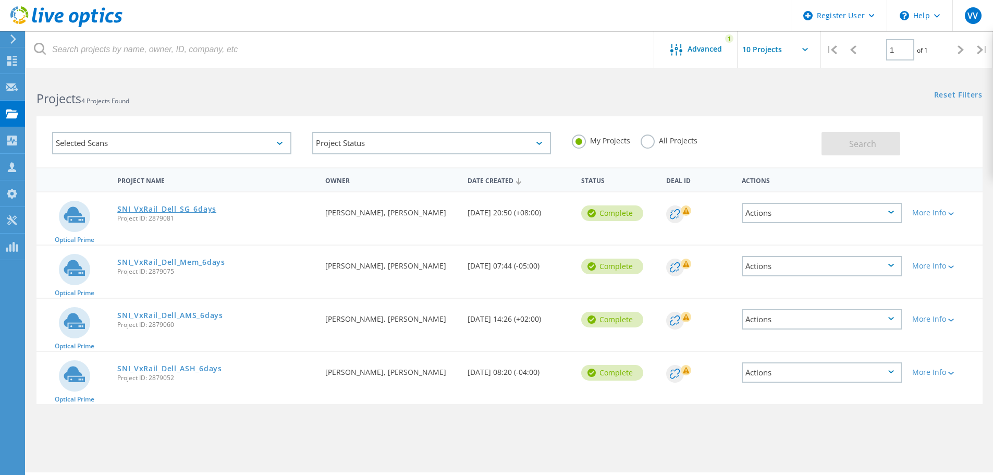
click at [189, 209] on link "SNI_VxRail_Dell_SG_6days" at bounding box center [166, 208] width 99 height 7
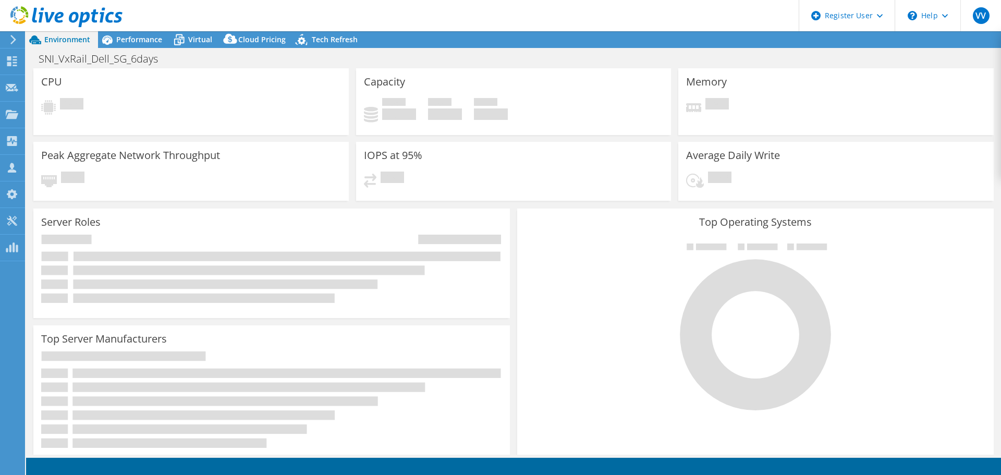
select select "USD"
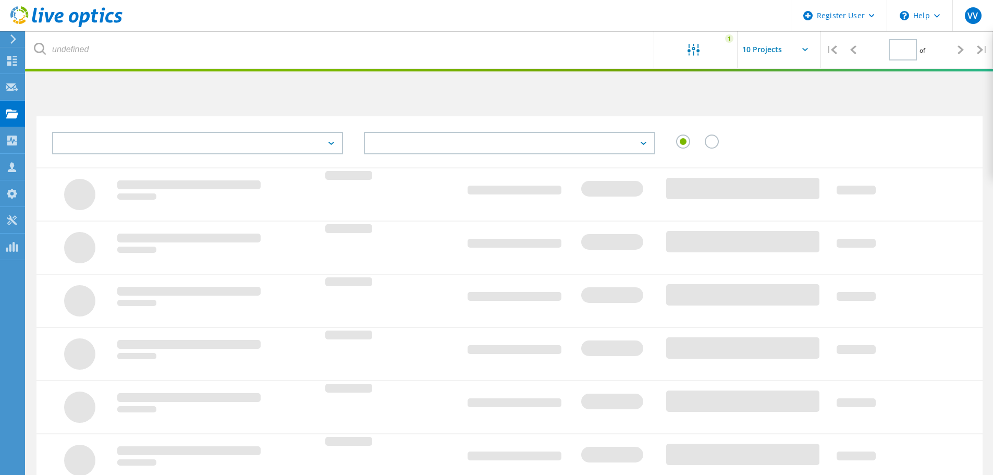
type input "1"
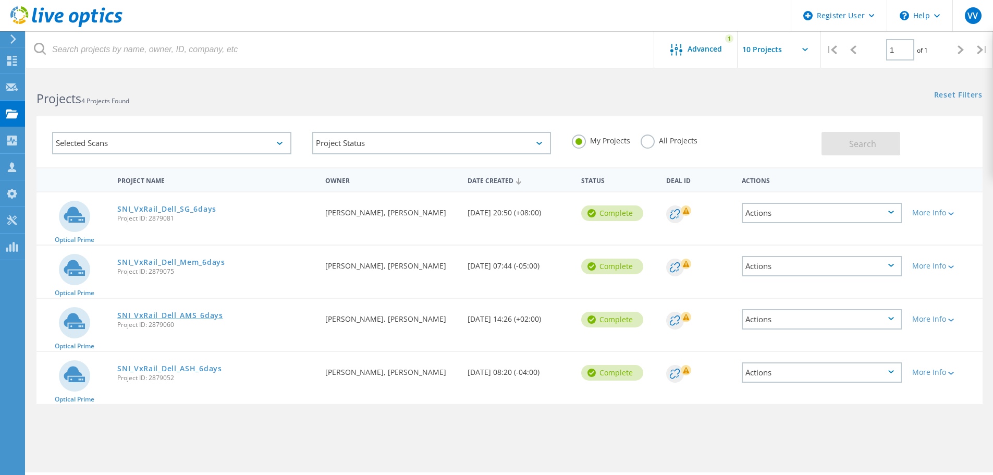
click at [192, 315] on link "SNI_VxRail_Dell_AMS_6days" at bounding box center [170, 315] width 106 height 7
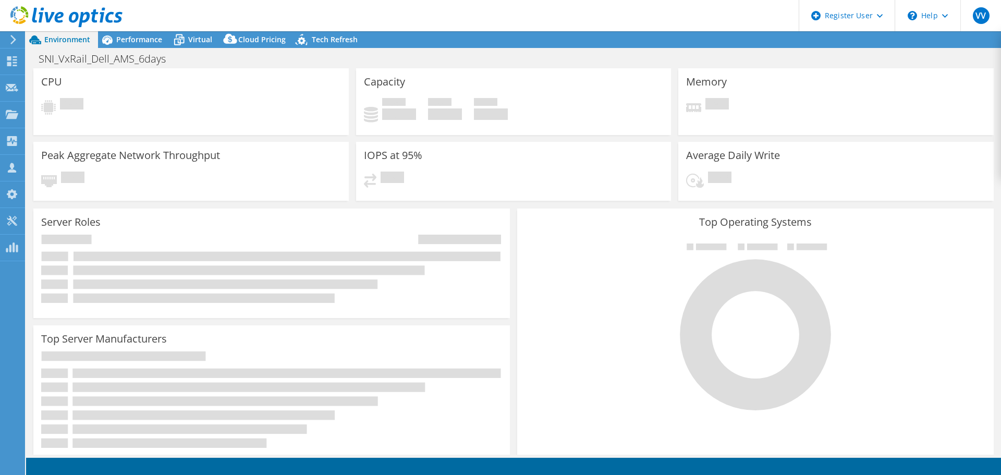
select select "USD"
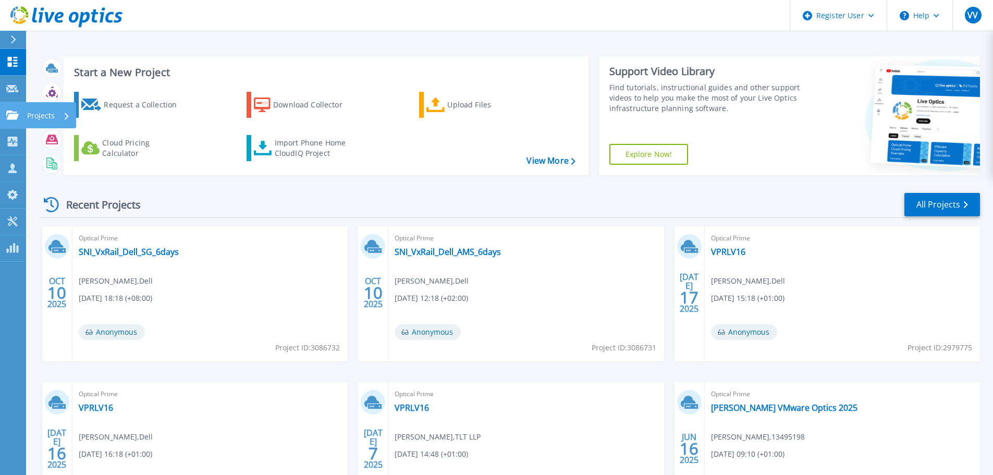
click at [10, 118] on icon at bounding box center [12, 114] width 13 height 9
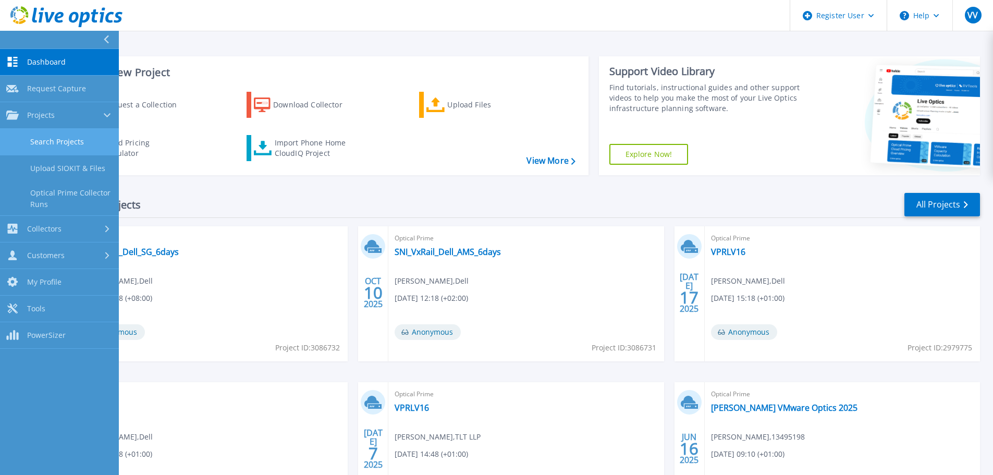
click at [68, 141] on link "Search Projects" at bounding box center [59, 142] width 119 height 27
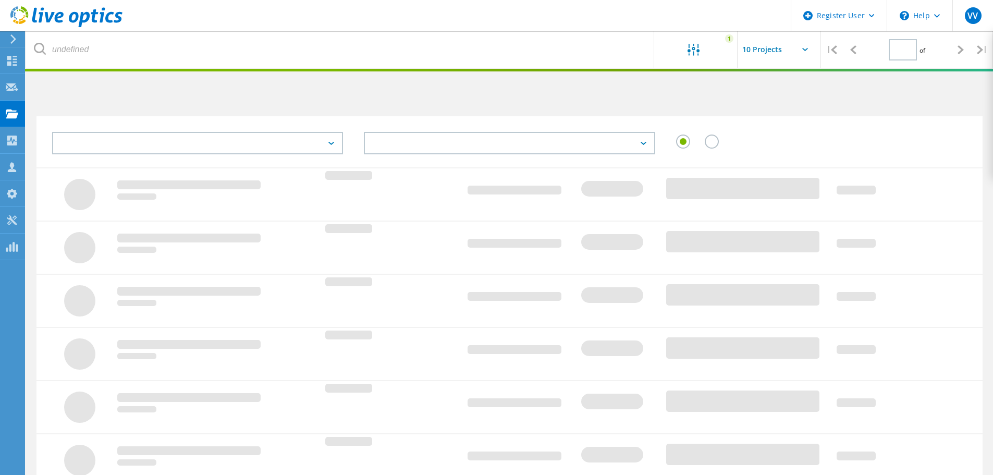
type input "1"
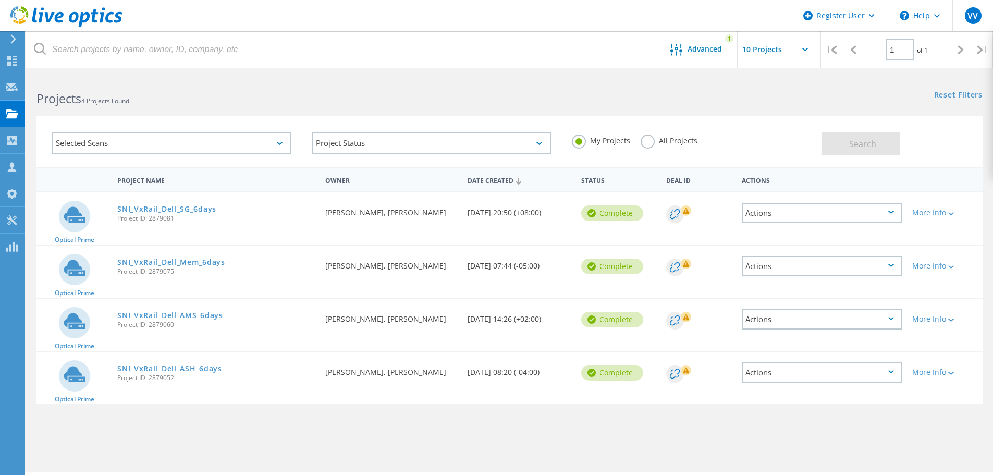
click at [196, 317] on link "SNI_VxRail_Dell_AMS_6days" at bounding box center [170, 315] width 106 height 7
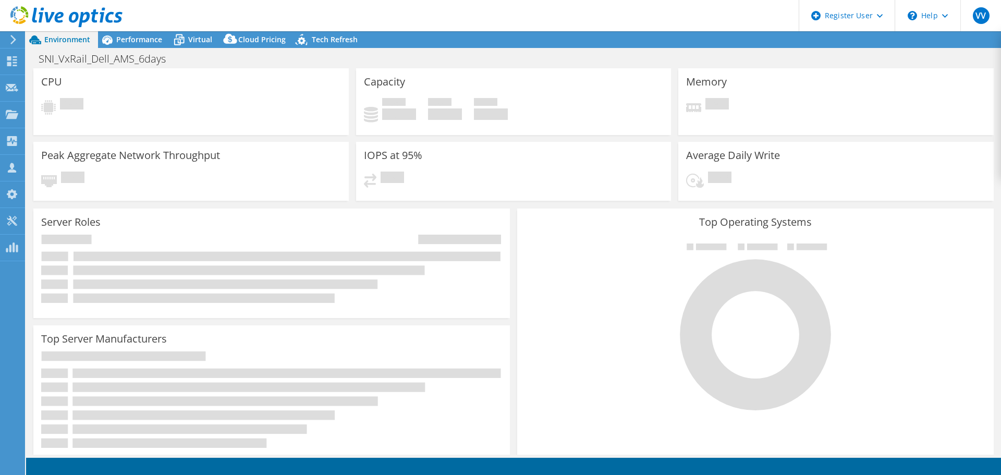
select select "USD"
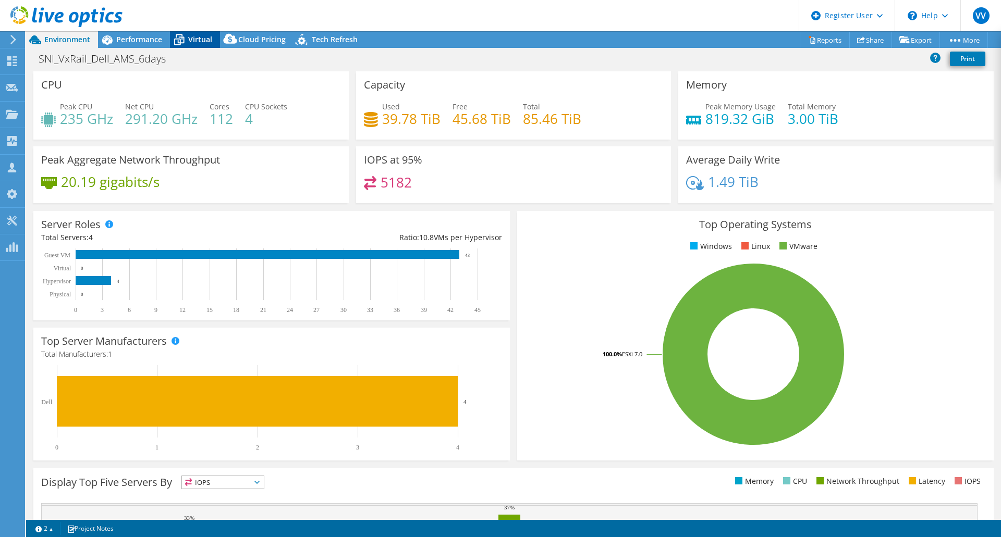
click at [195, 42] on span "Virtual" at bounding box center [200, 39] width 24 height 10
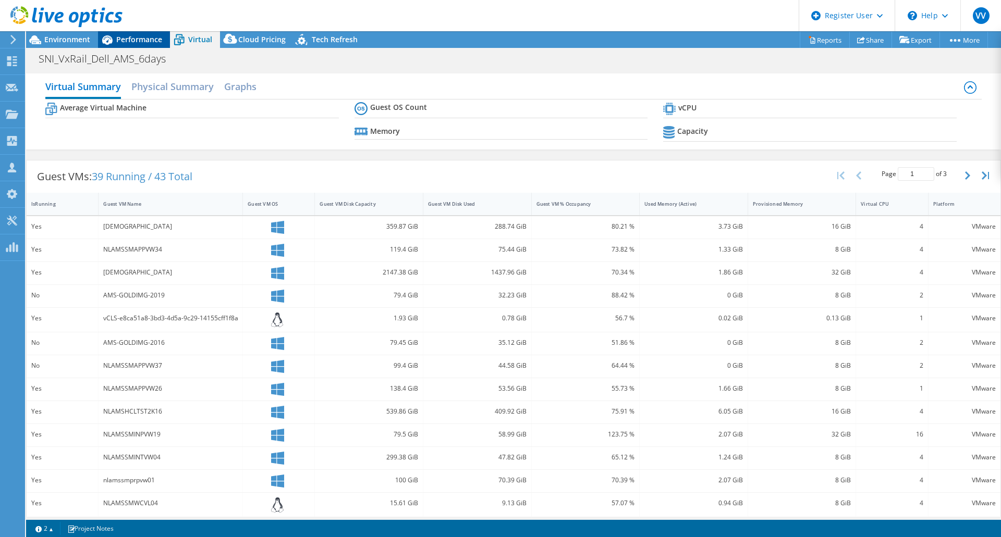
click at [139, 45] on div "Performance" at bounding box center [134, 39] width 72 height 17
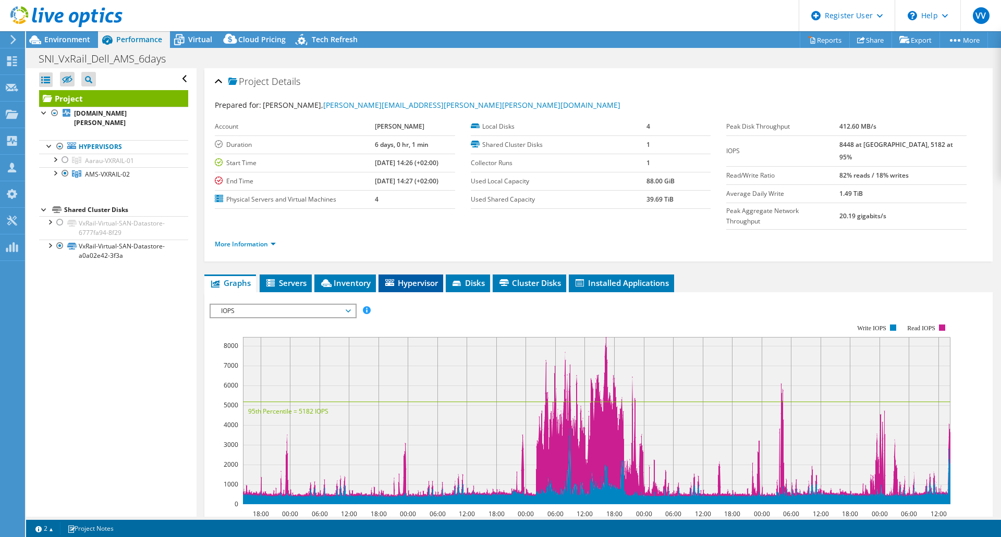
click at [409, 278] on span "Hypervisor" at bounding box center [411, 283] width 54 height 10
